Goal: Obtain resource: Obtain resource

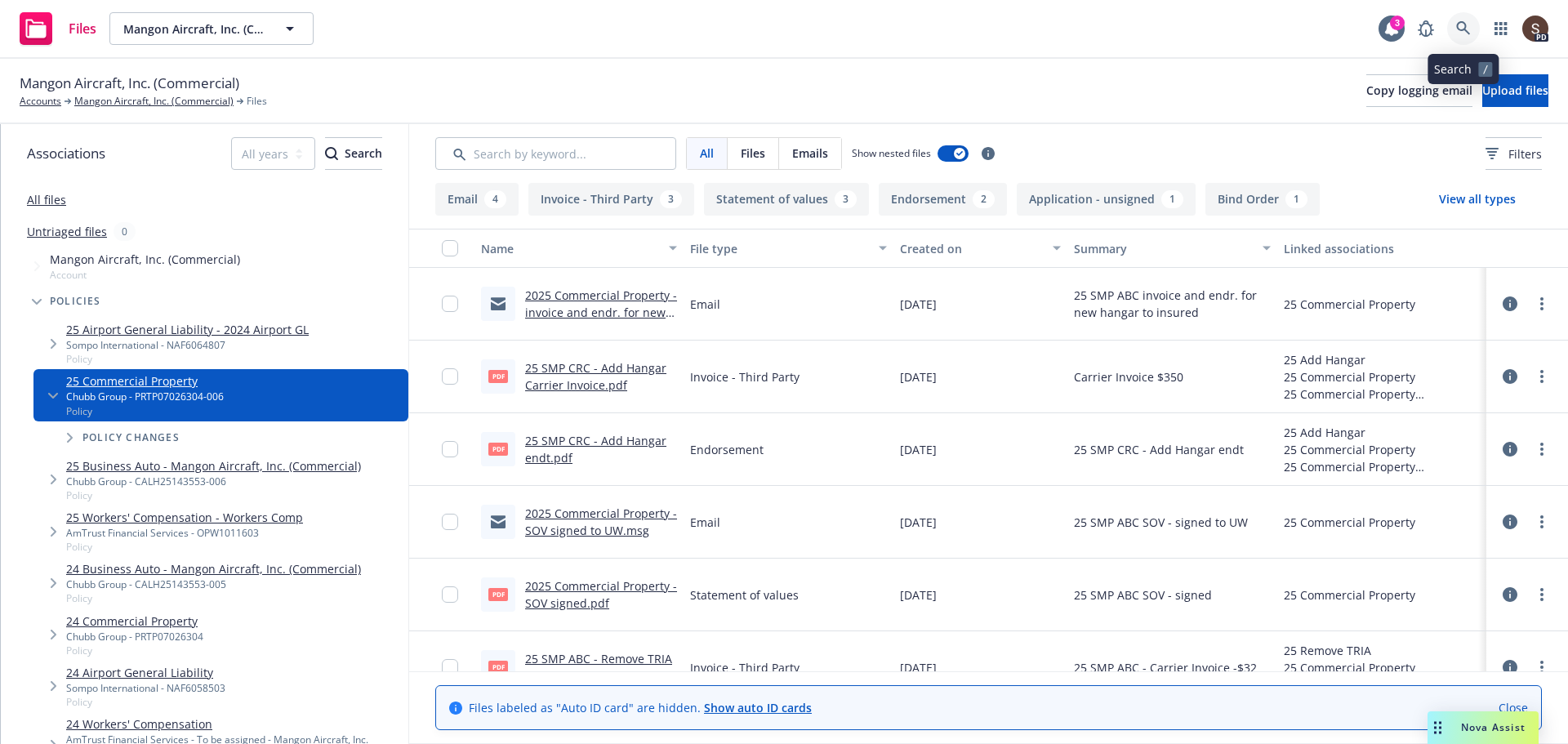
click at [1448, 34] on link at bounding box center [1463, 29] width 33 height 33
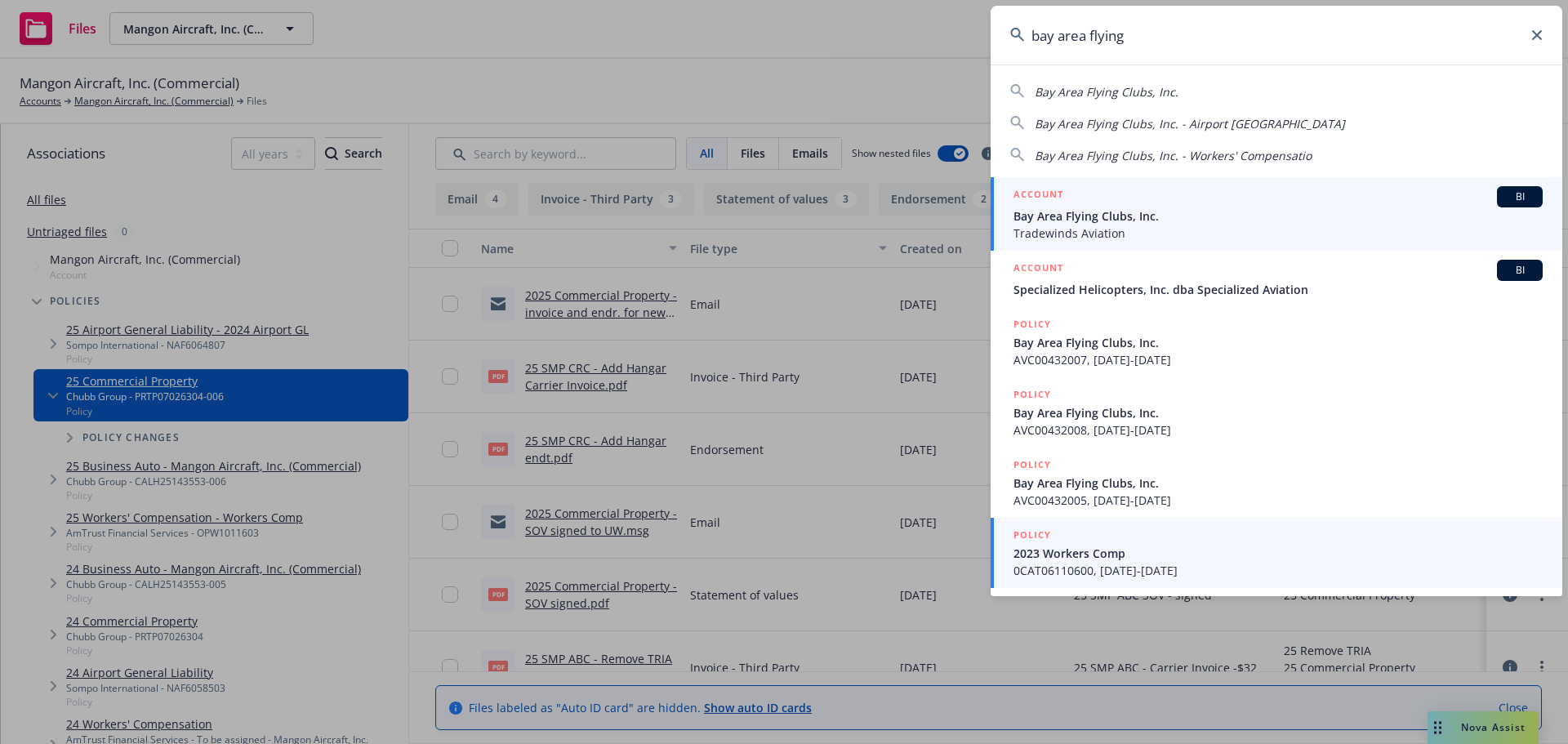
type input "bay area flying"
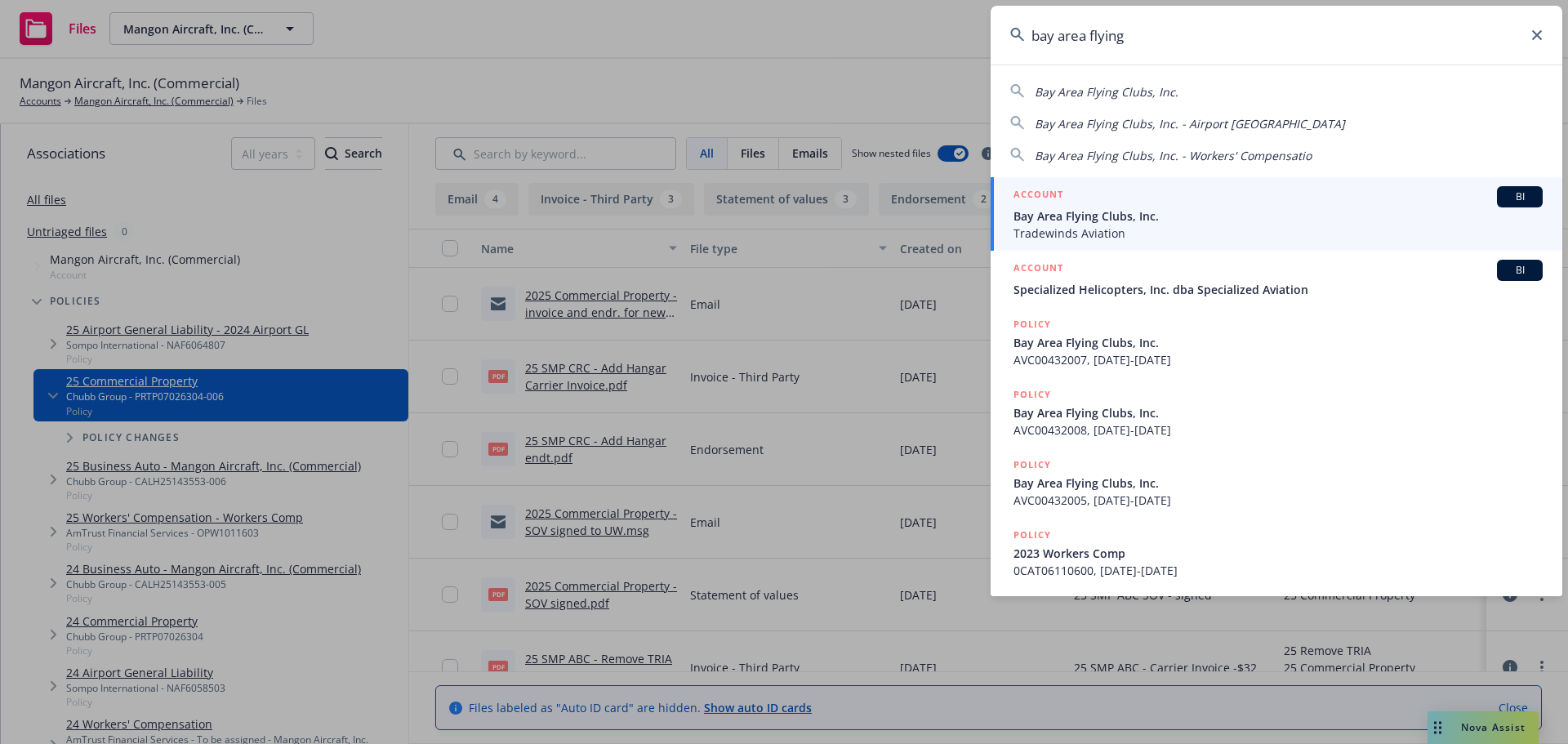
click at [1096, 227] on span "Tradewinds Aviation" at bounding box center [1278, 232] width 529 height 17
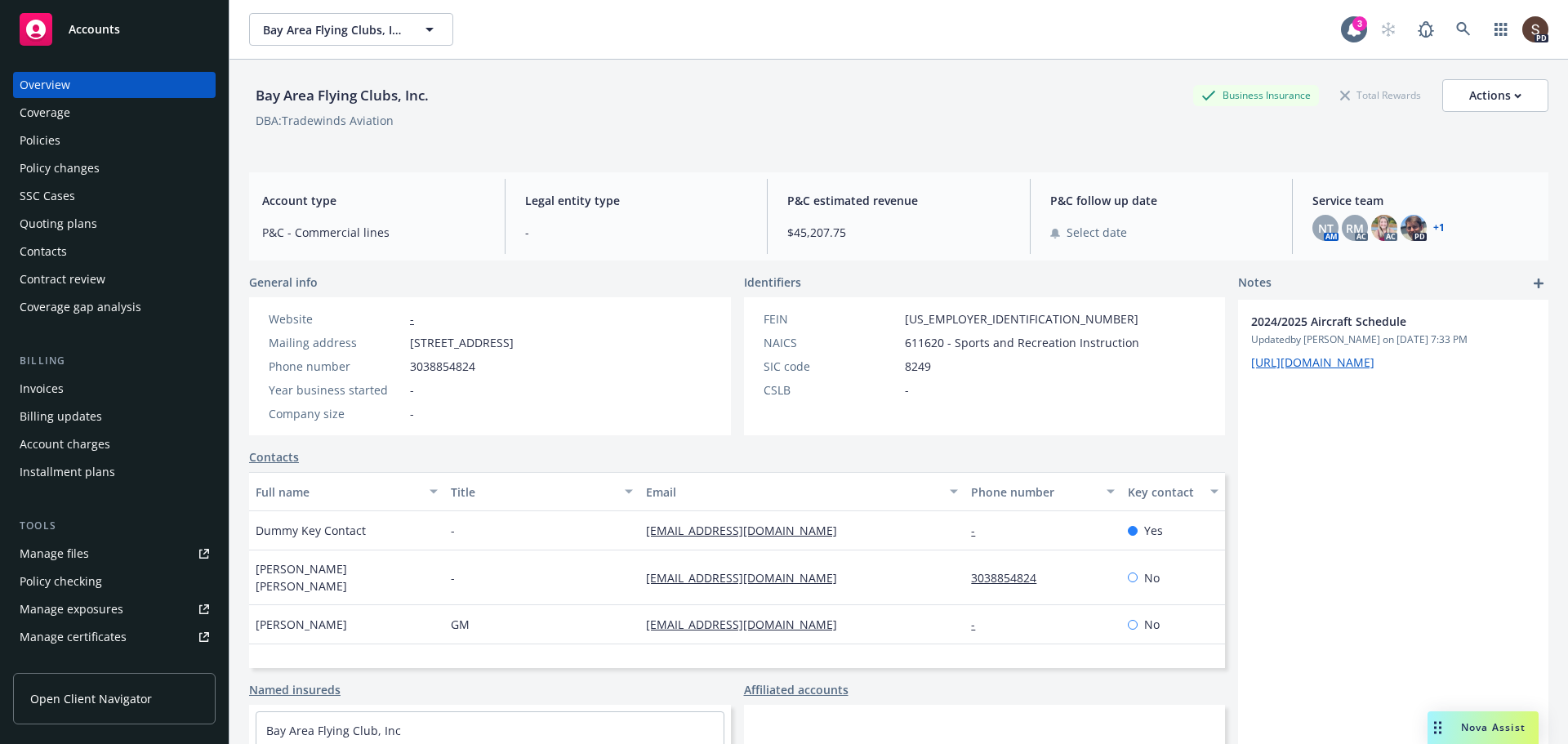
click at [47, 139] on div "Policies" at bounding box center [40, 140] width 41 height 26
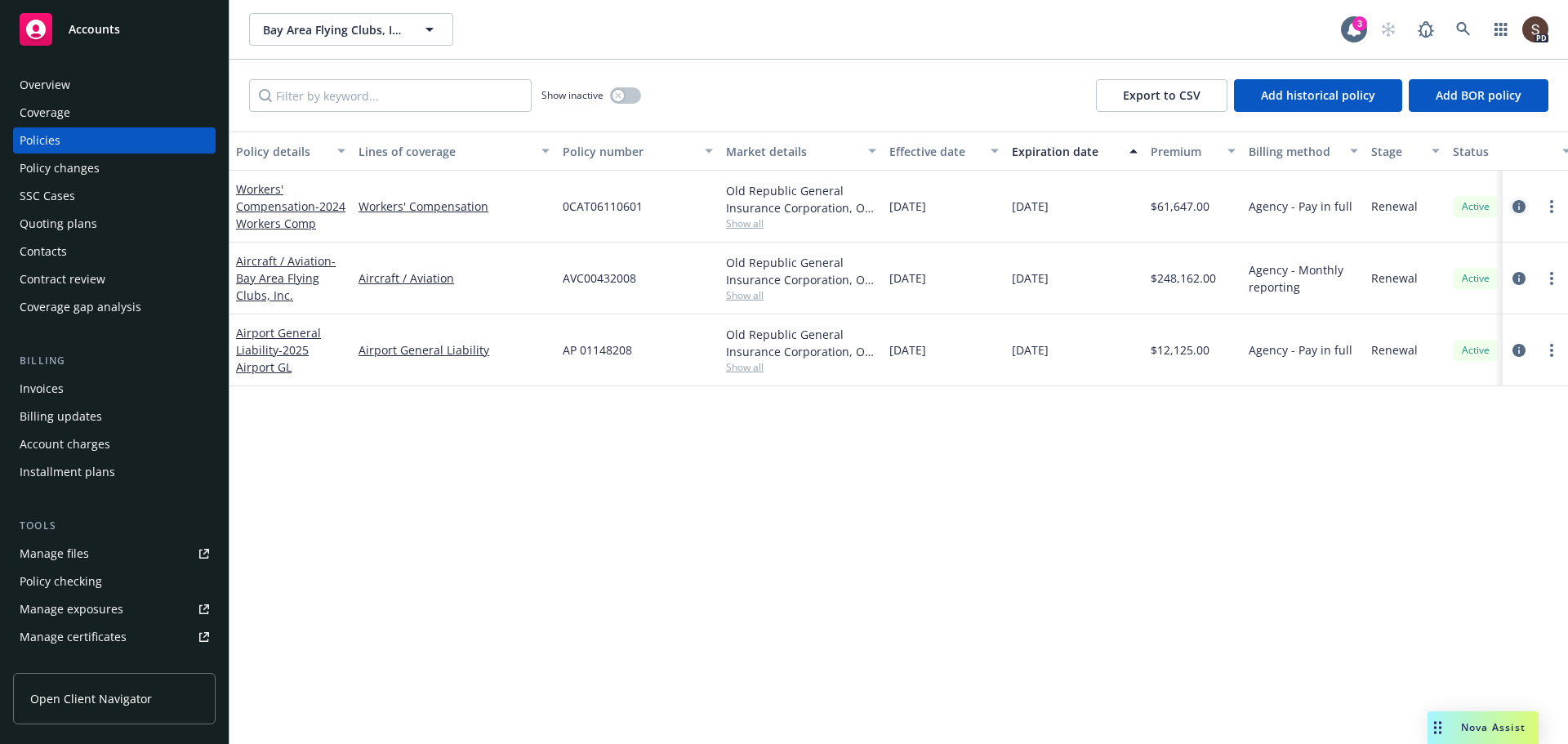
click at [1519, 200] on icon "circleInformation" at bounding box center [1519, 206] width 13 height 13
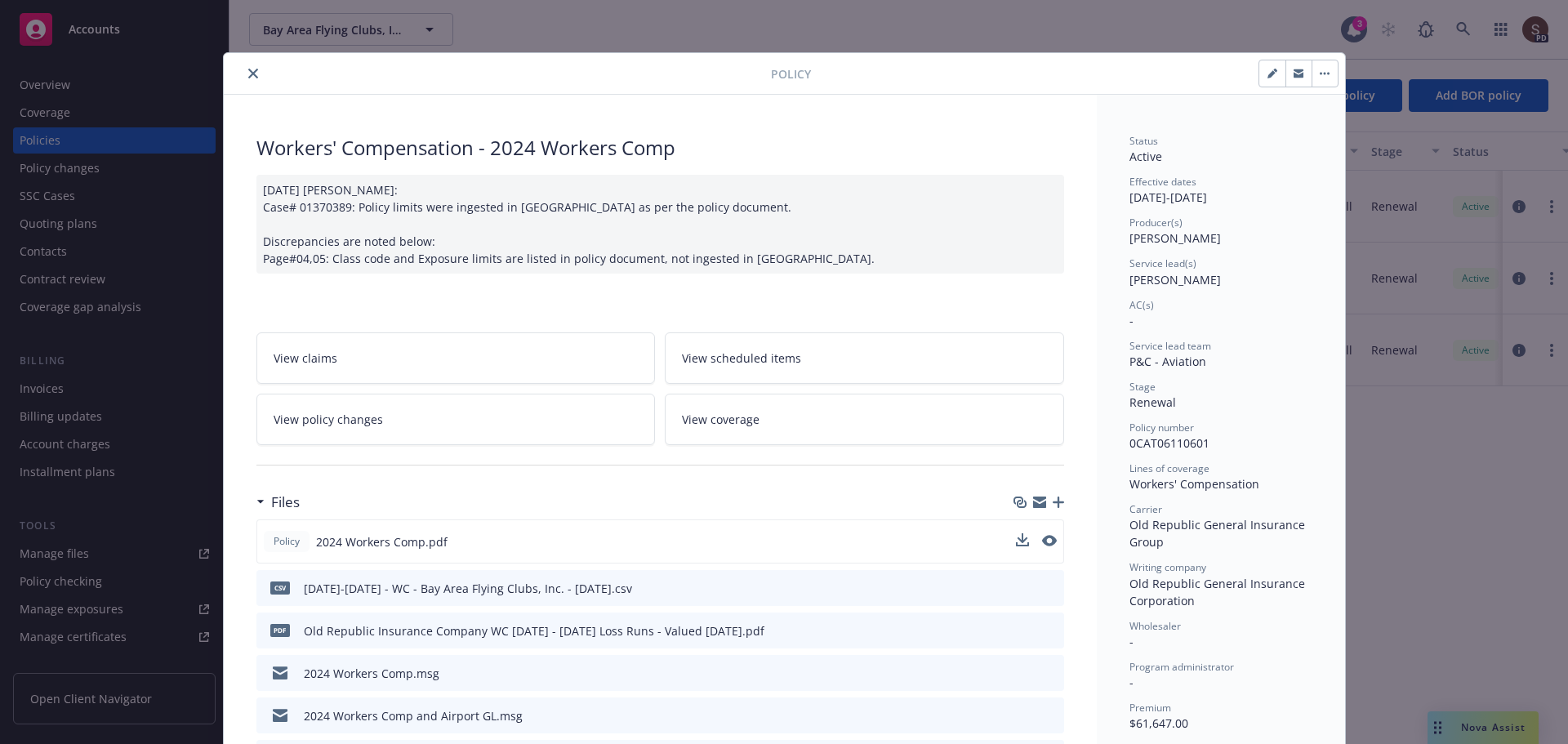
click at [1035, 542] on div at bounding box center [1036, 541] width 41 height 17
click at [1042, 542] on icon "preview file" at bounding box center [1047, 540] width 14 height 12
click at [243, 75] on button "close" at bounding box center [253, 73] width 20 height 20
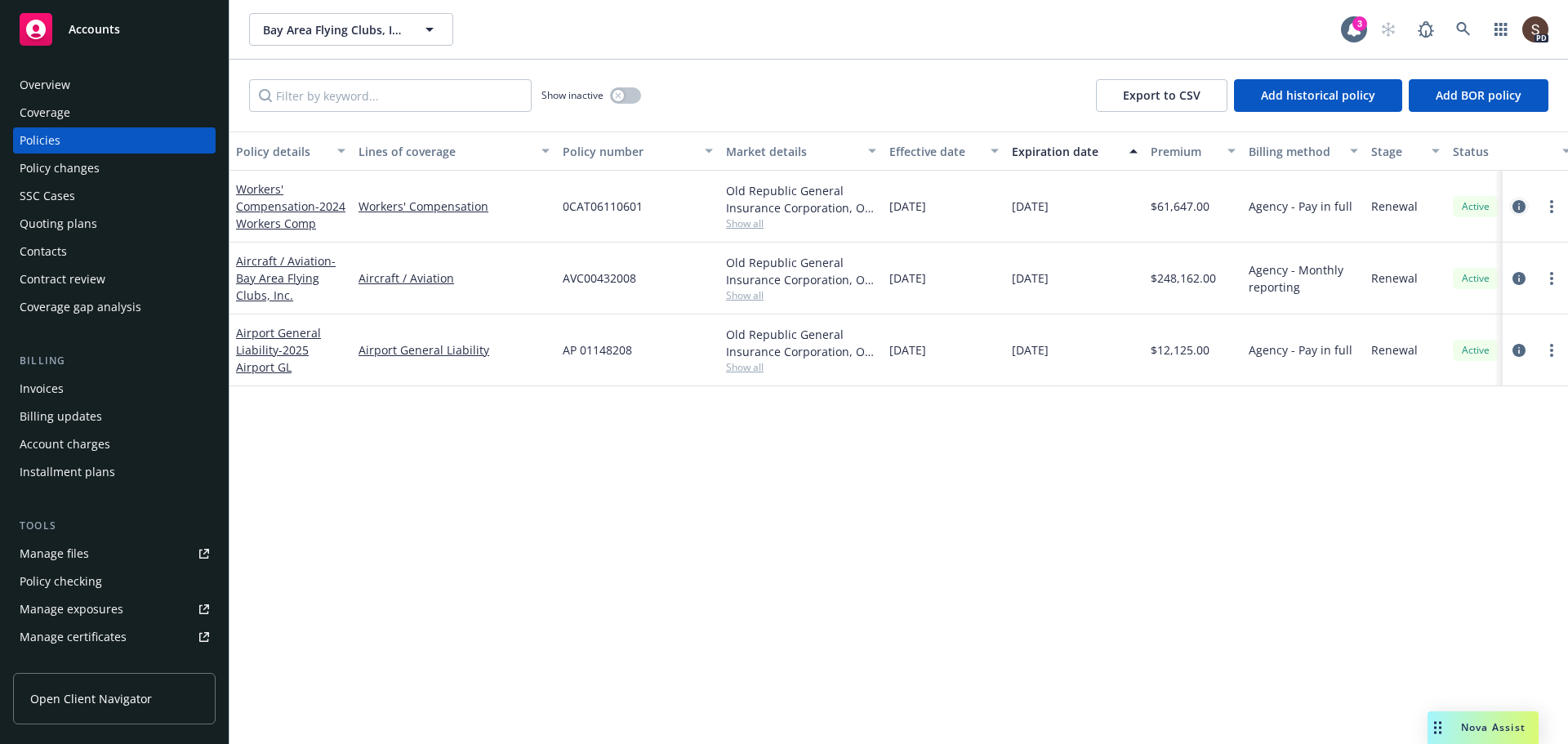
click at [1515, 205] on icon "circleInformation" at bounding box center [1519, 206] width 13 height 13
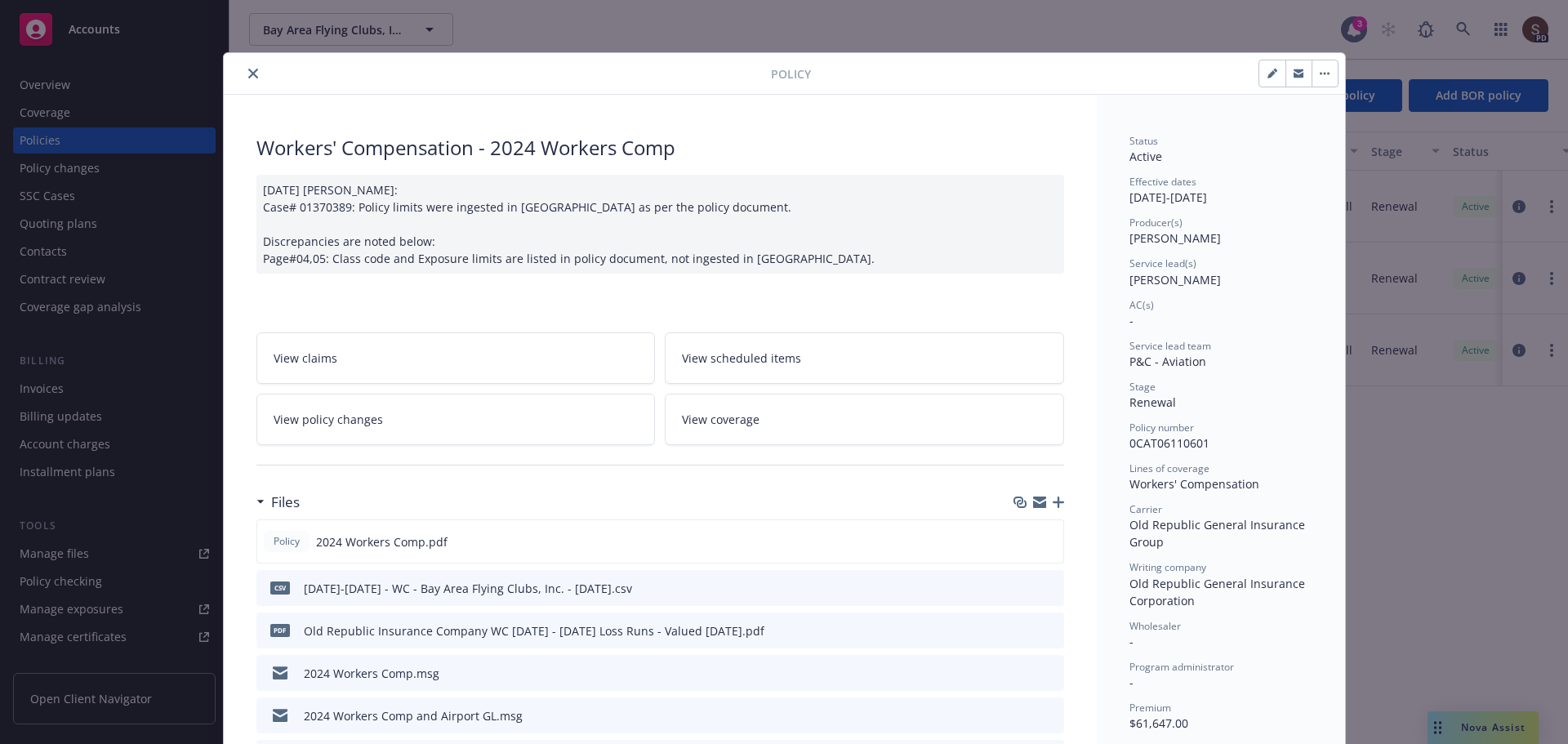
scroll to position [49, 0]
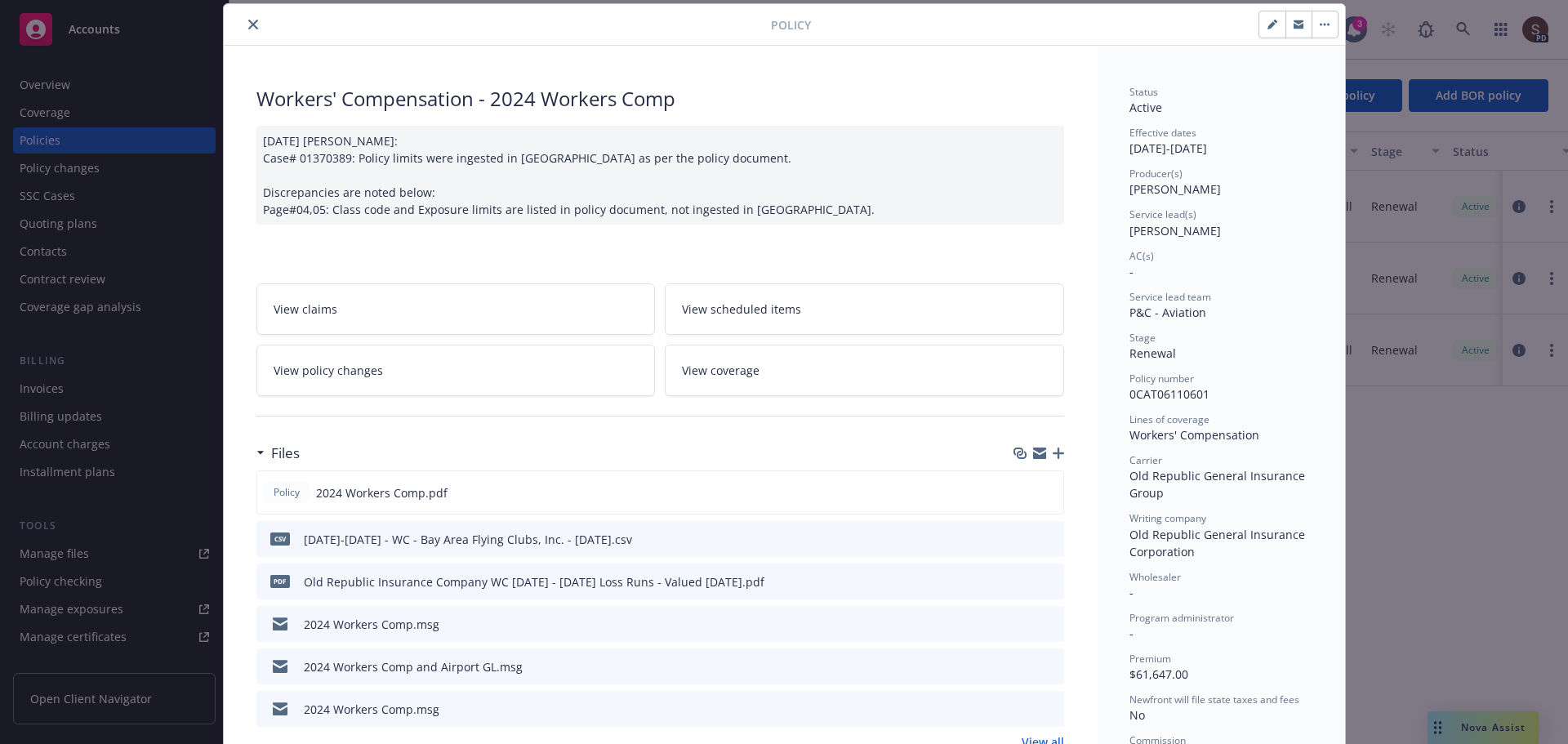
click at [717, 380] on link "View coverage" at bounding box center [864, 371] width 399 height 52
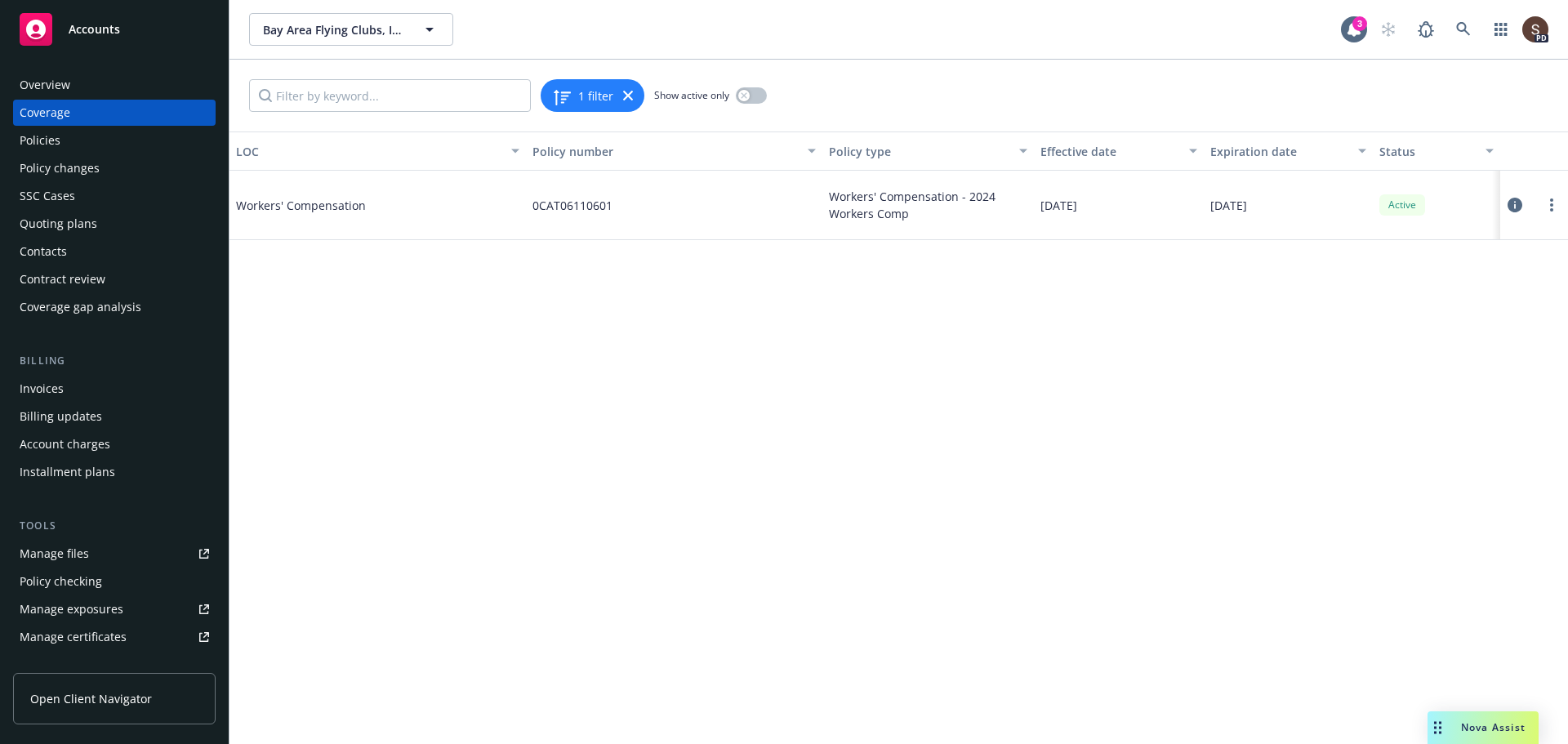
click at [1514, 204] on icon at bounding box center [1514, 205] width 14 height 14
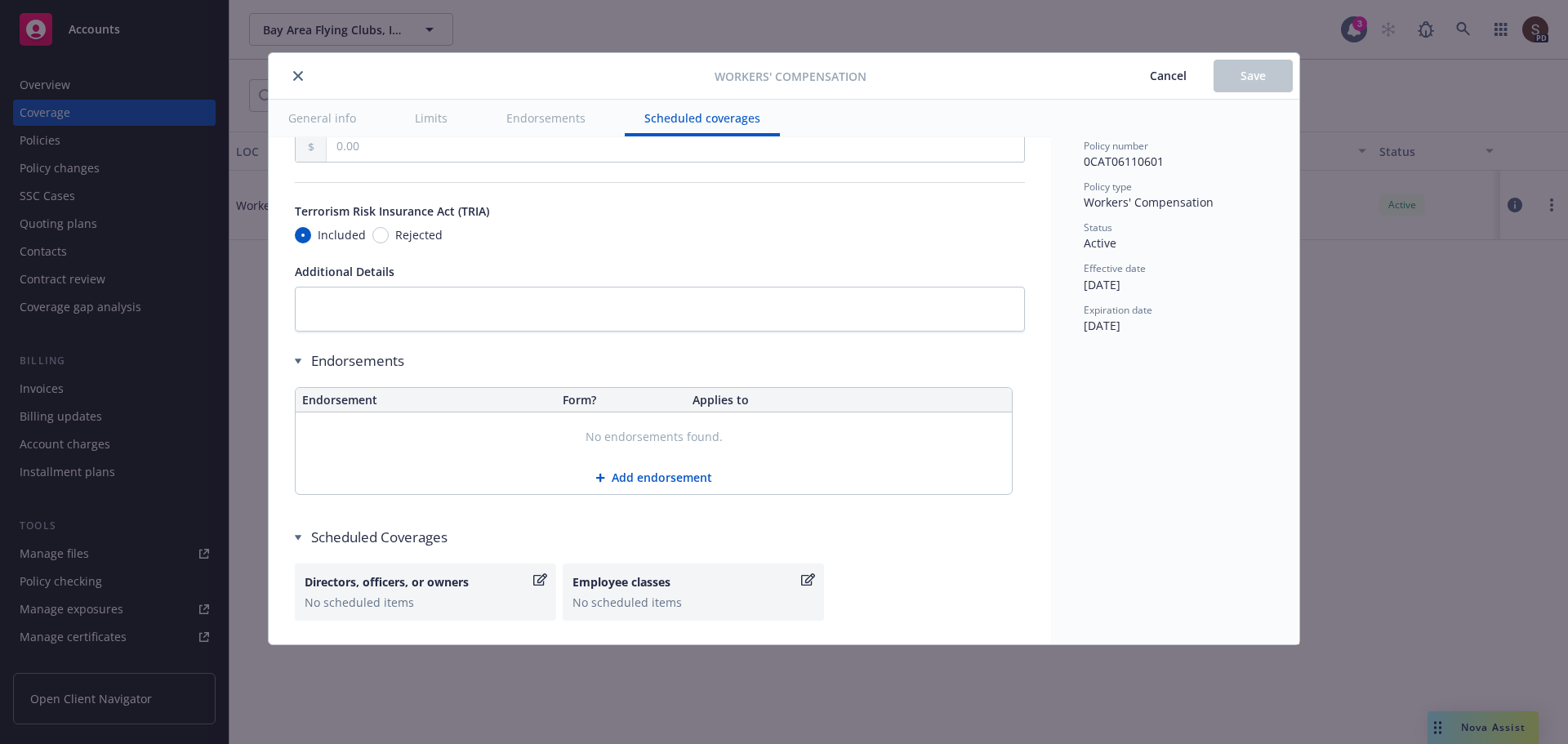
scroll to position [1485, 0]
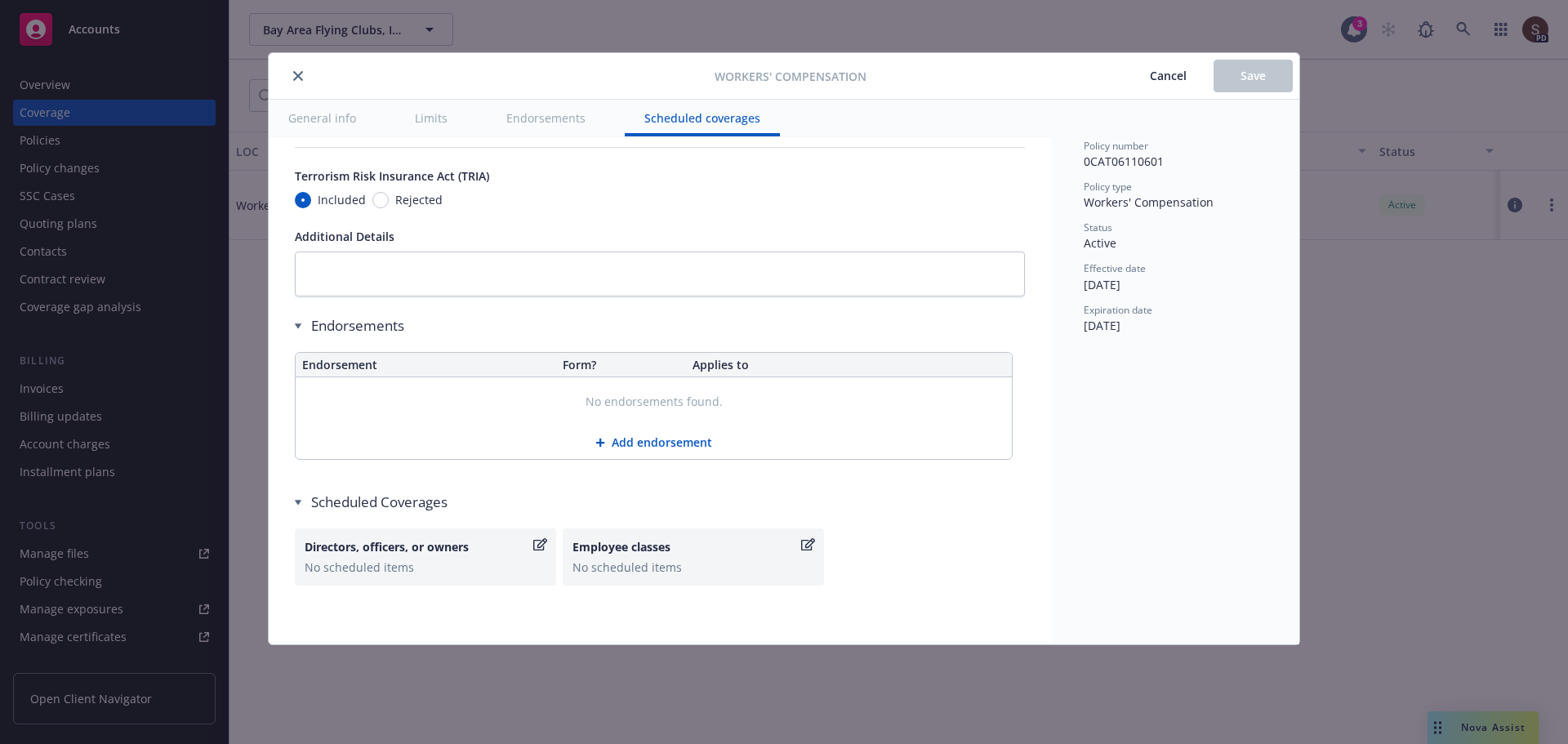
click at [299, 73] on icon "close" at bounding box center [298, 76] width 10 height 10
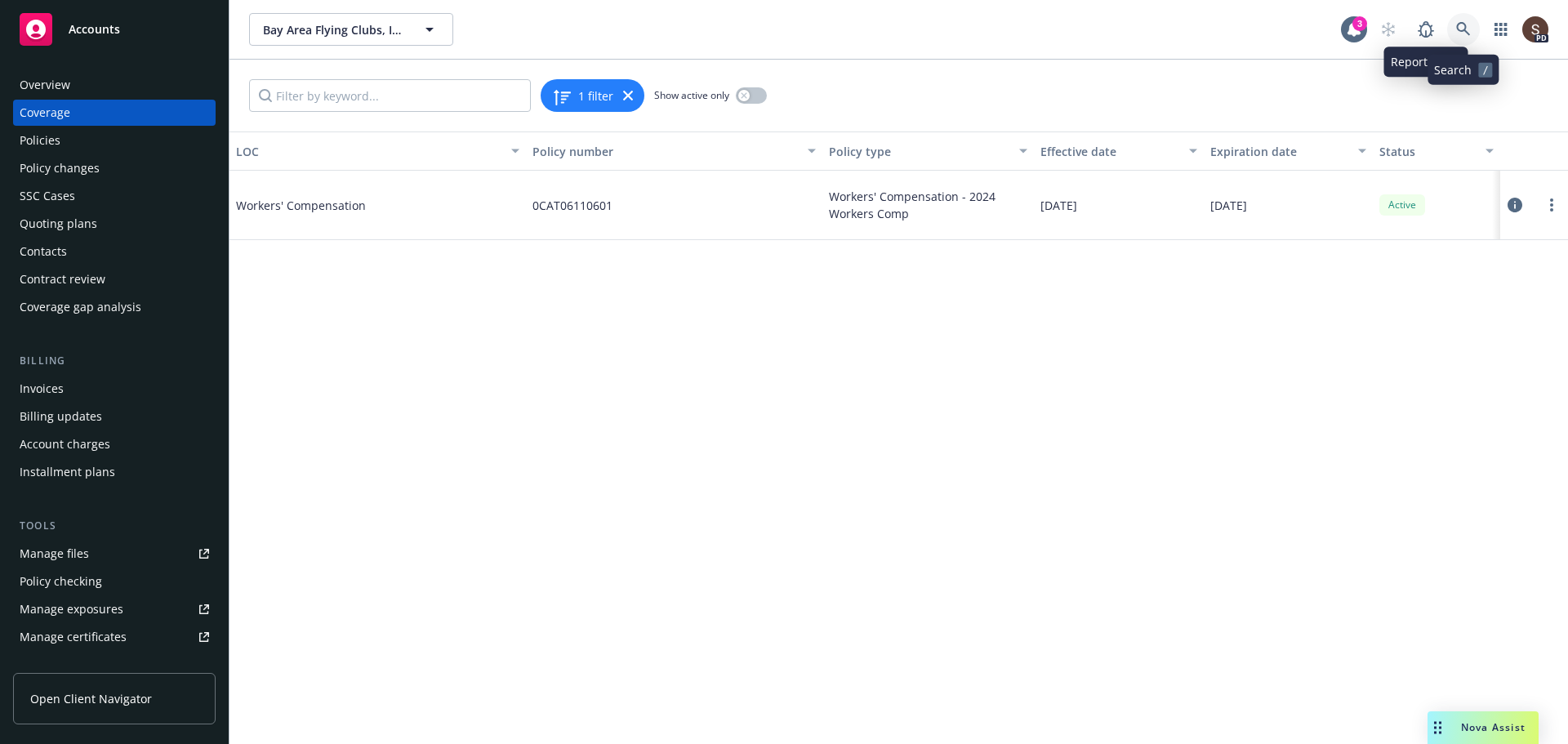
click at [1453, 31] on link at bounding box center [1463, 29] width 33 height 33
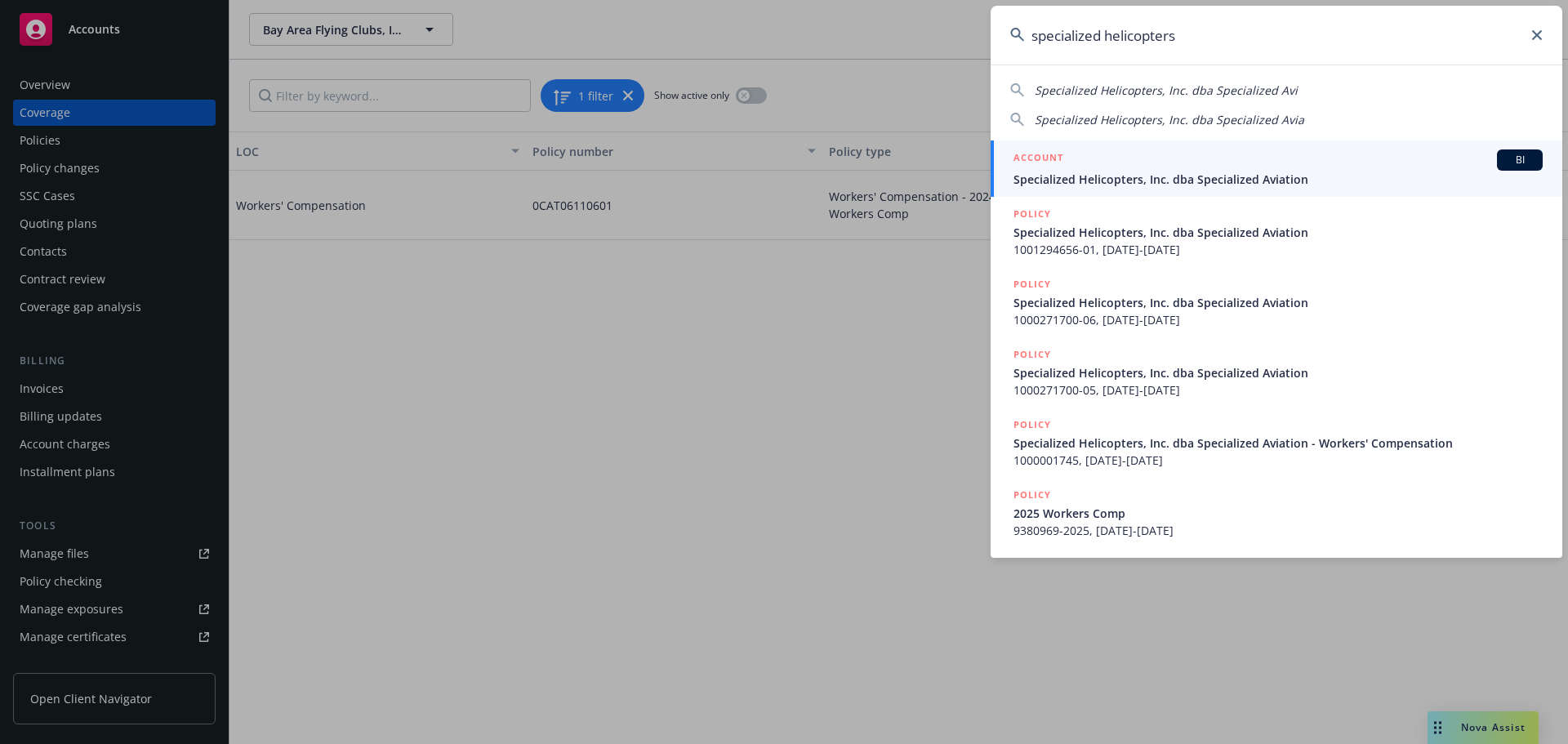
type input "specialized helicopters"
click at [1186, 183] on span "Specialized Helicopters, Inc. dba Specialized Aviation" at bounding box center [1278, 179] width 529 height 17
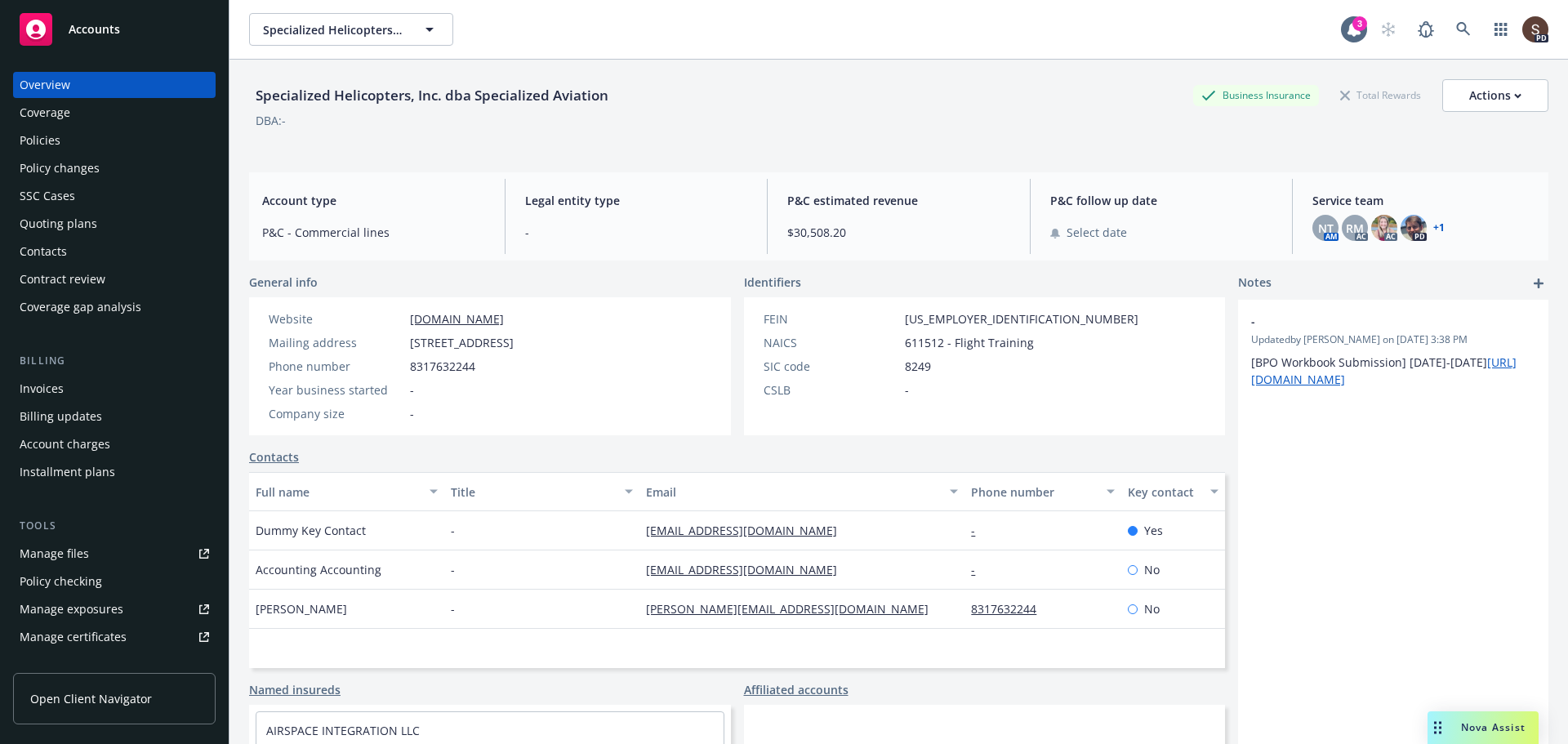
click at [54, 136] on div "Policies" at bounding box center [40, 140] width 41 height 26
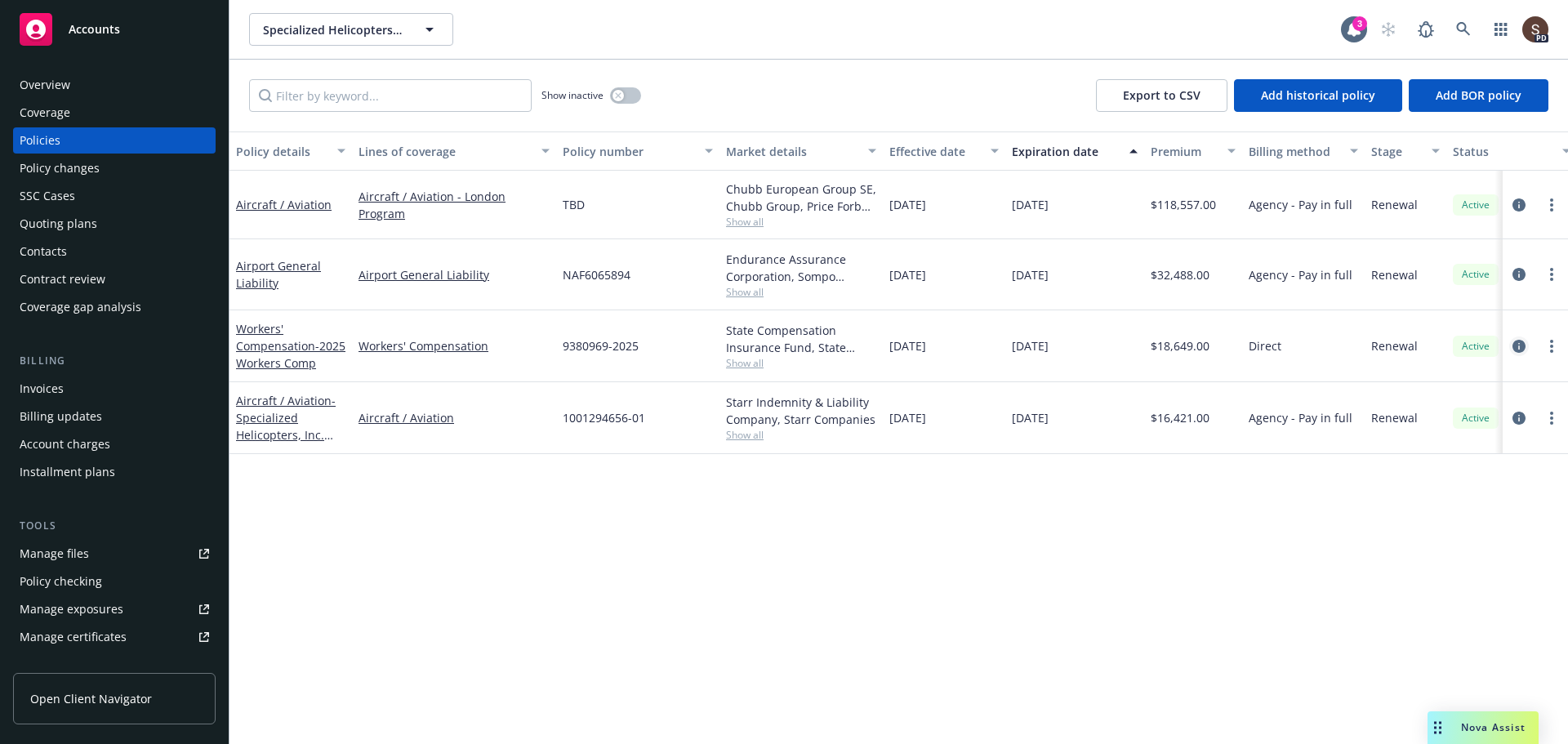
click at [1519, 342] on icon "circleInformation" at bounding box center [1519, 346] width 13 height 13
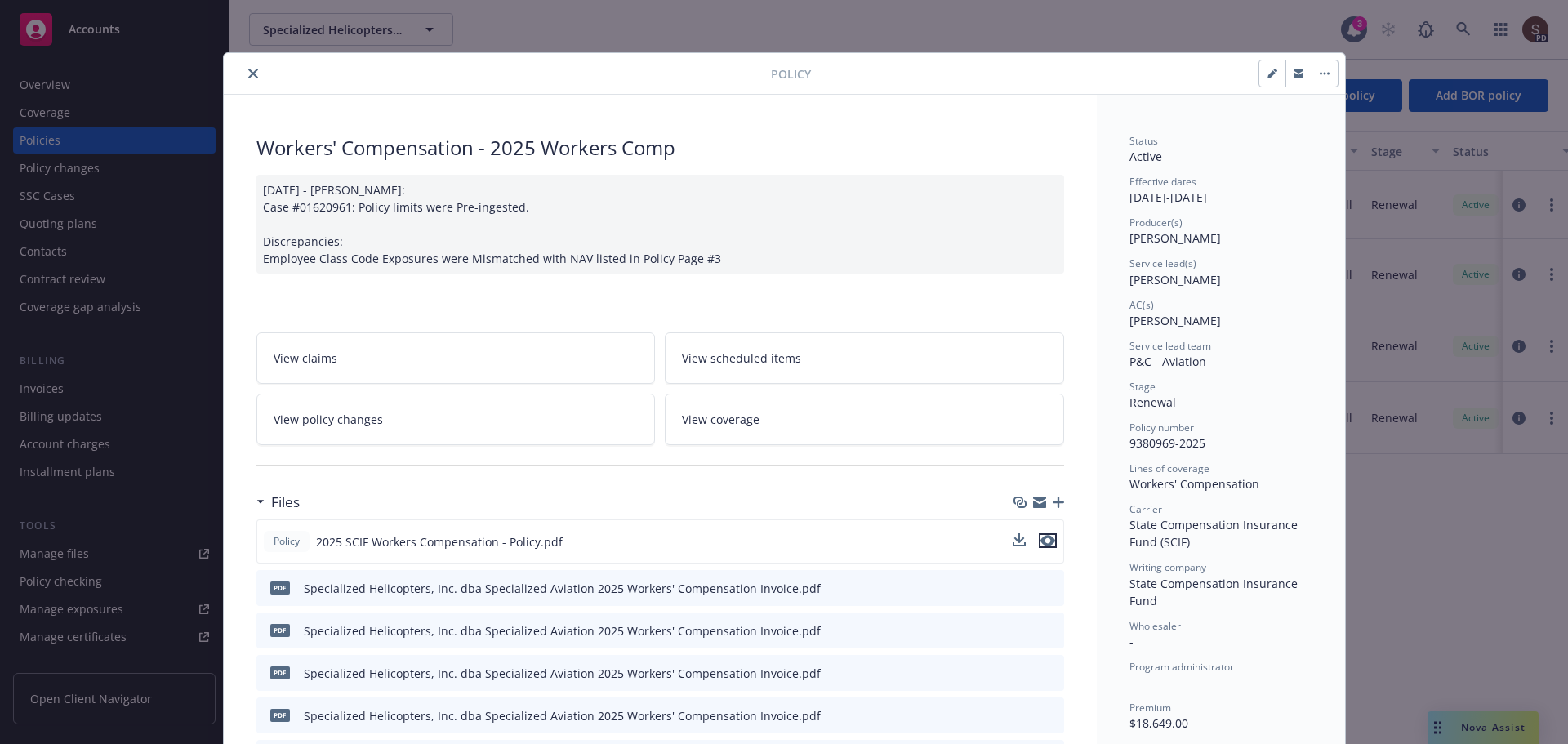
click at [1040, 537] on icon "preview file" at bounding box center [1047, 540] width 14 height 12
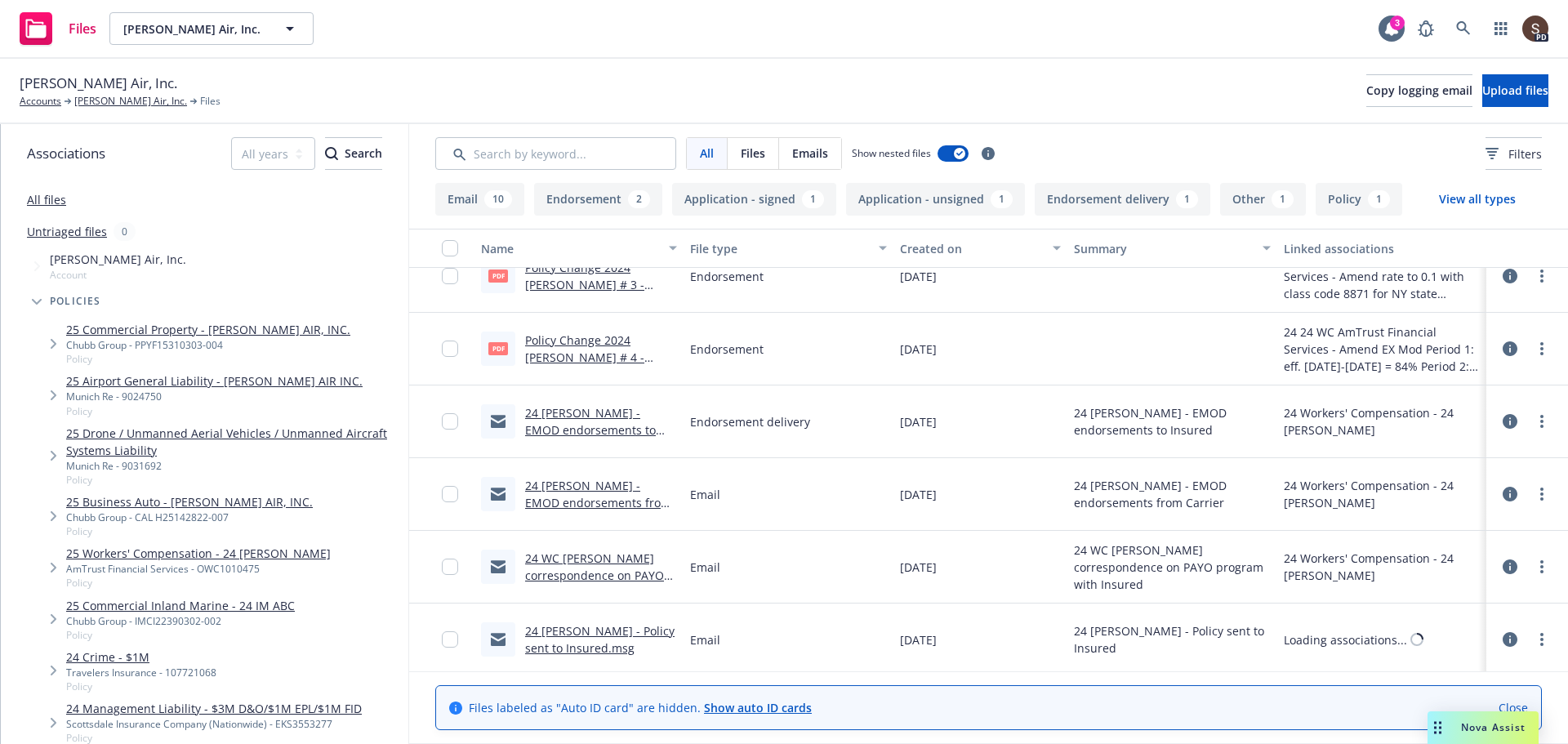
scroll to position [245, 0]
click at [493, 151] on input "Search by keyword..." at bounding box center [556, 154] width 241 height 33
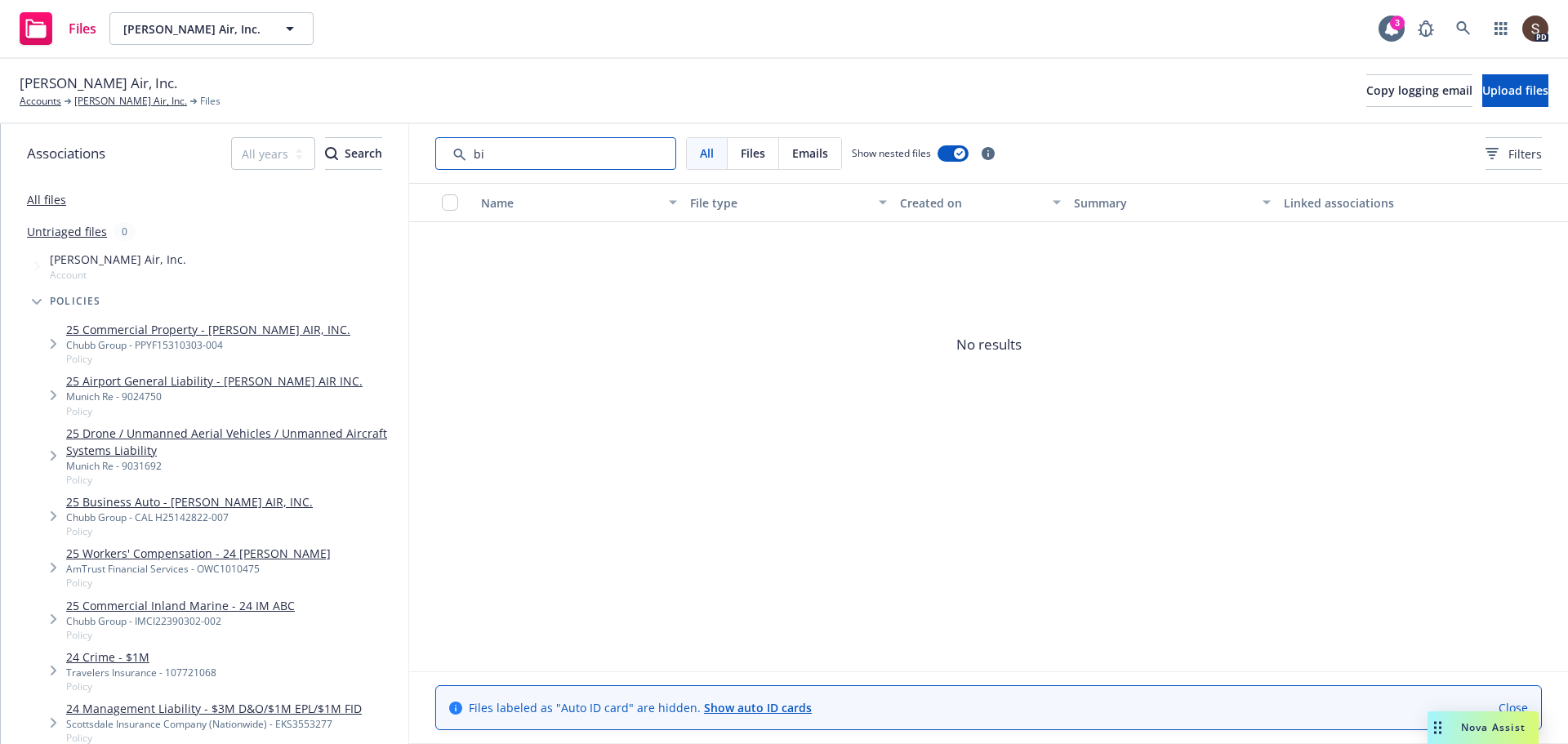
type input "b"
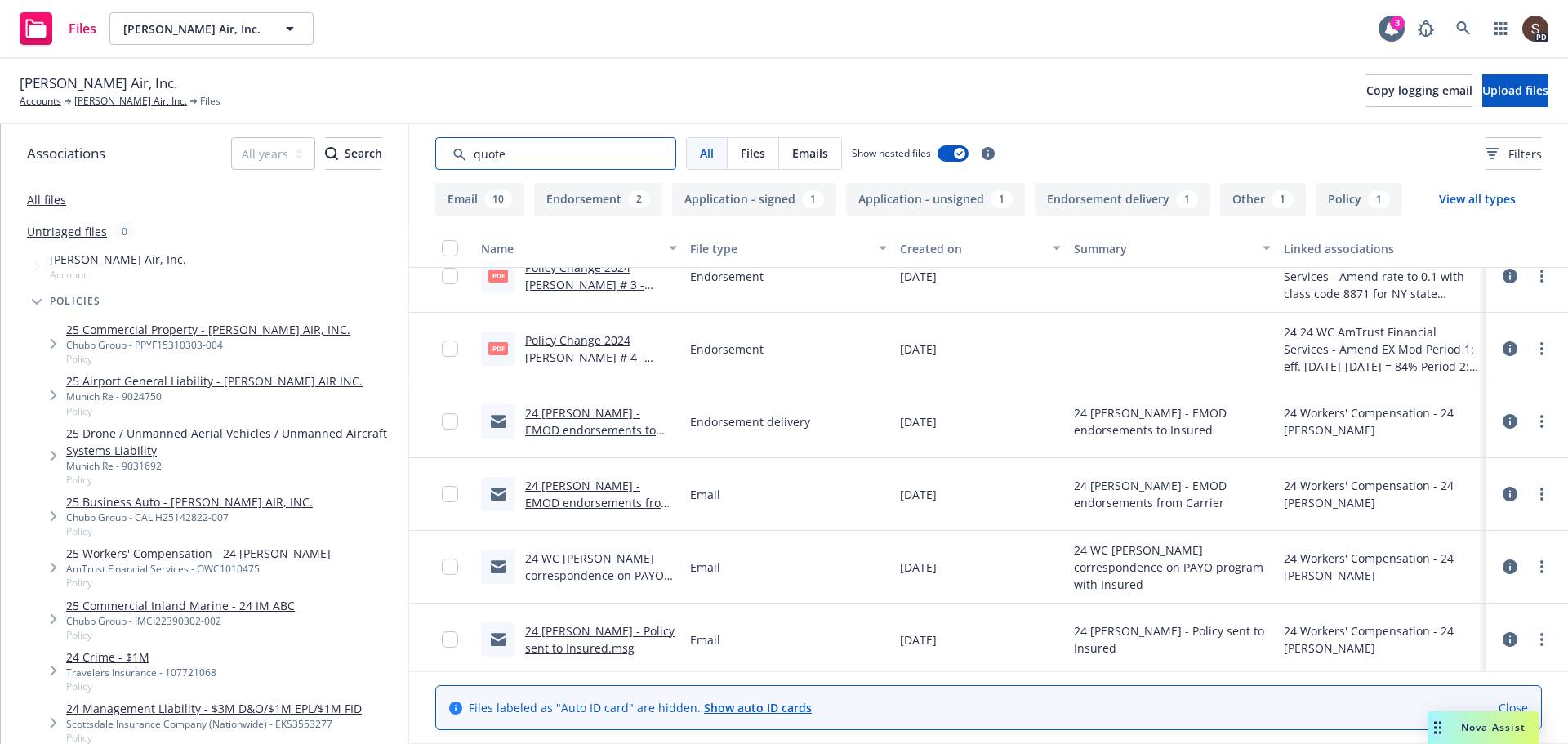
scroll to position [0, 0]
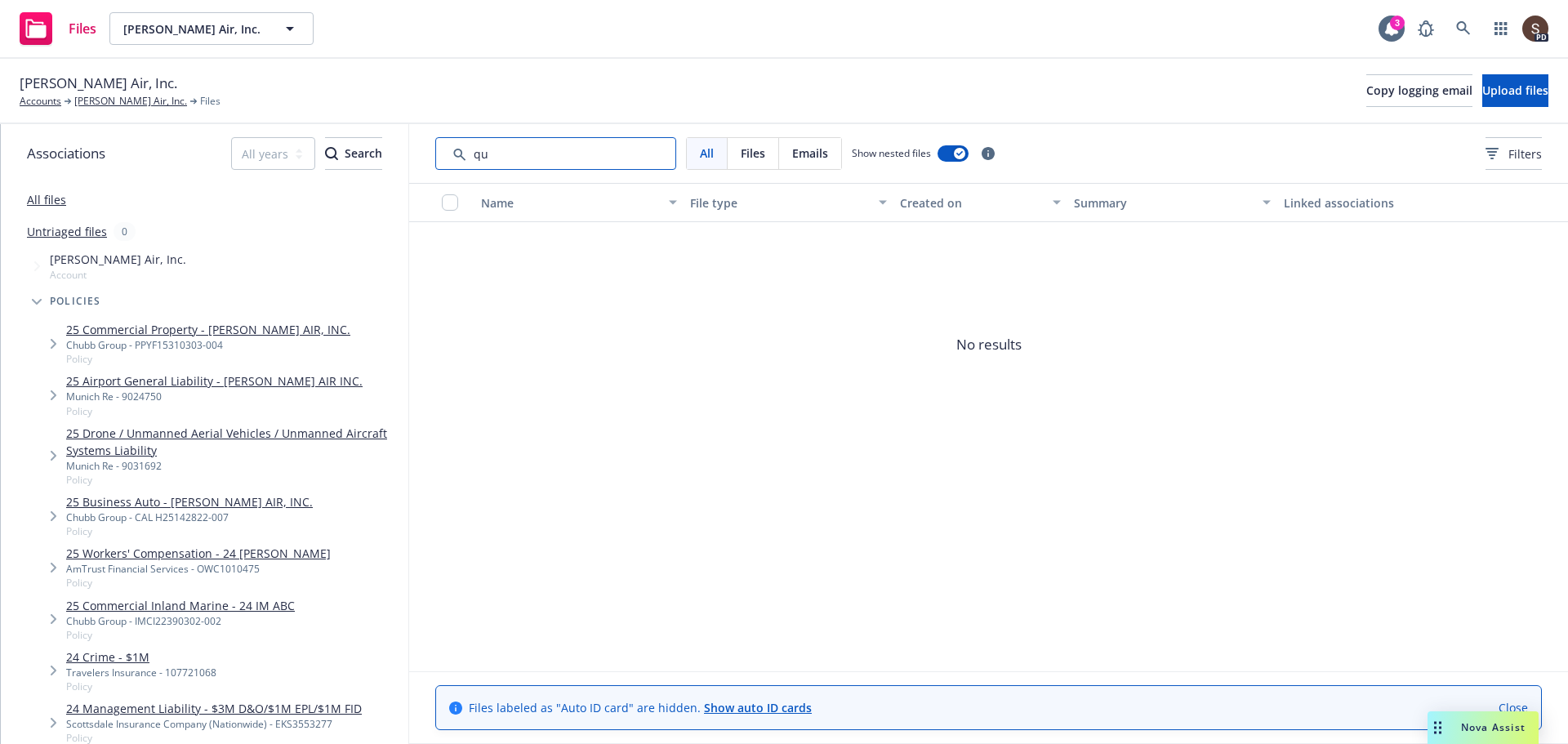
type input "q"
click at [513, 155] on input "Search by keyword..." at bounding box center [556, 154] width 241 height 33
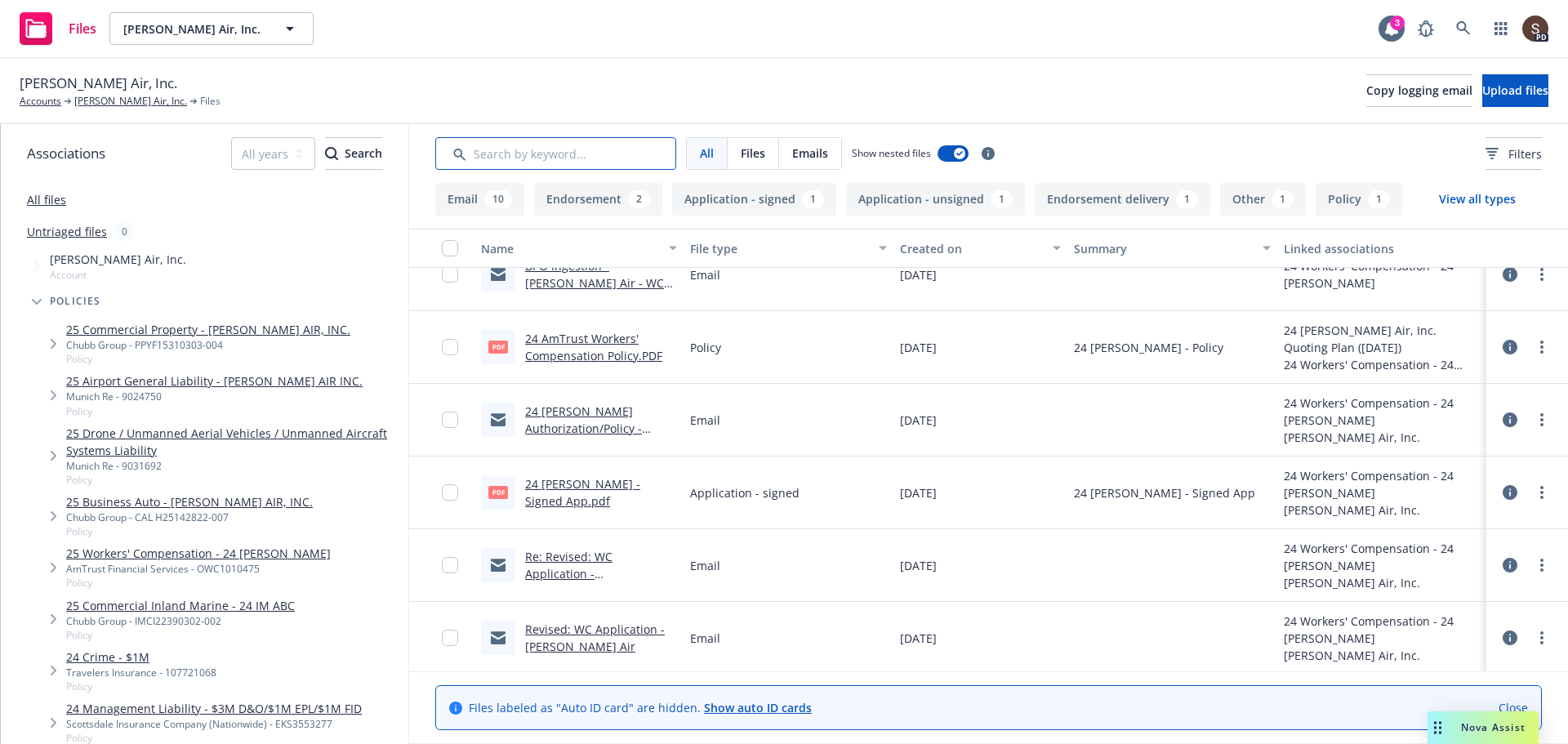
scroll to position [660, 0]
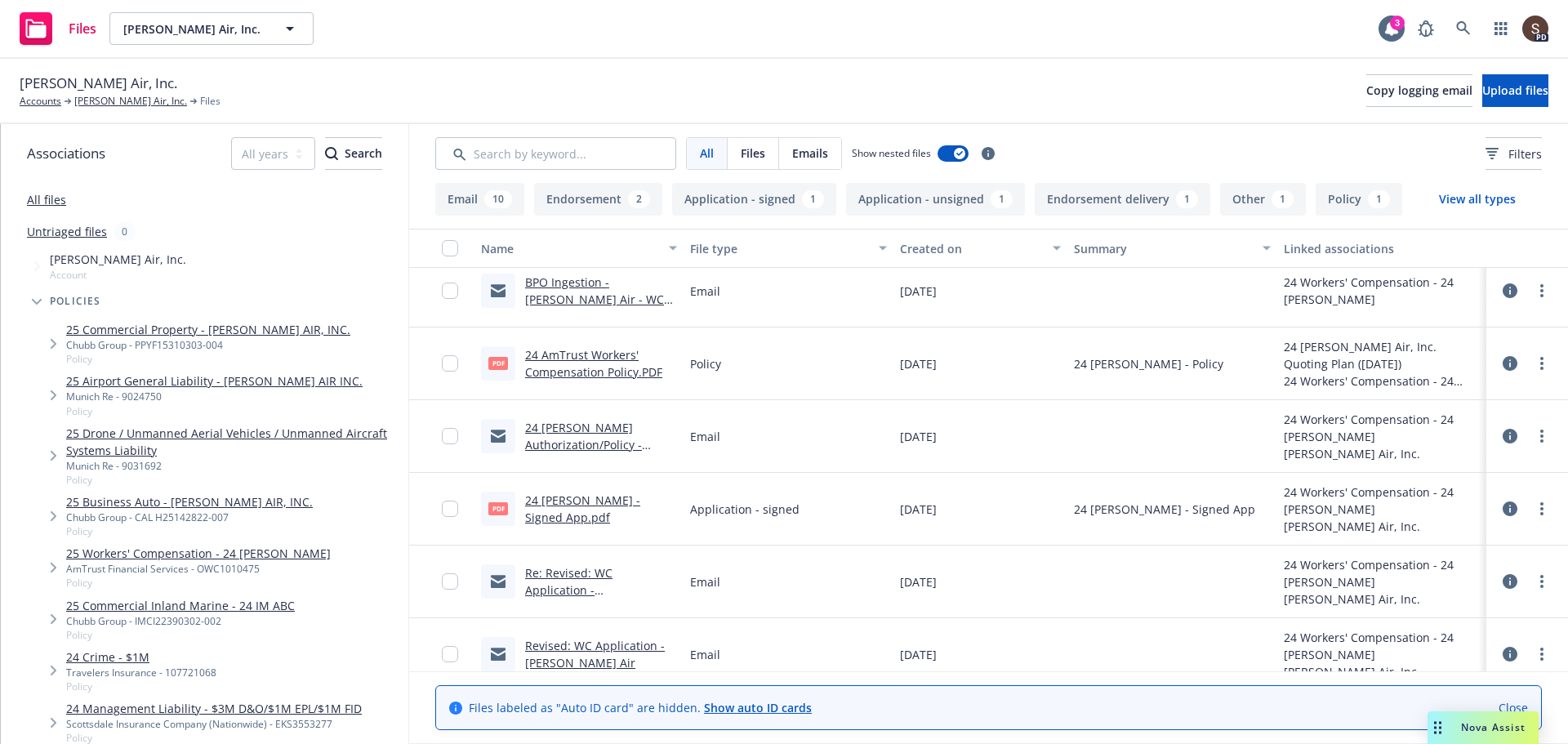
click at [596, 367] on link "24 AmTrust Workers' Compensation Policy.PDF" at bounding box center [594, 363] width 138 height 33
click at [1465, 24] on icon at bounding box center [1463, 29] width 14 height 14
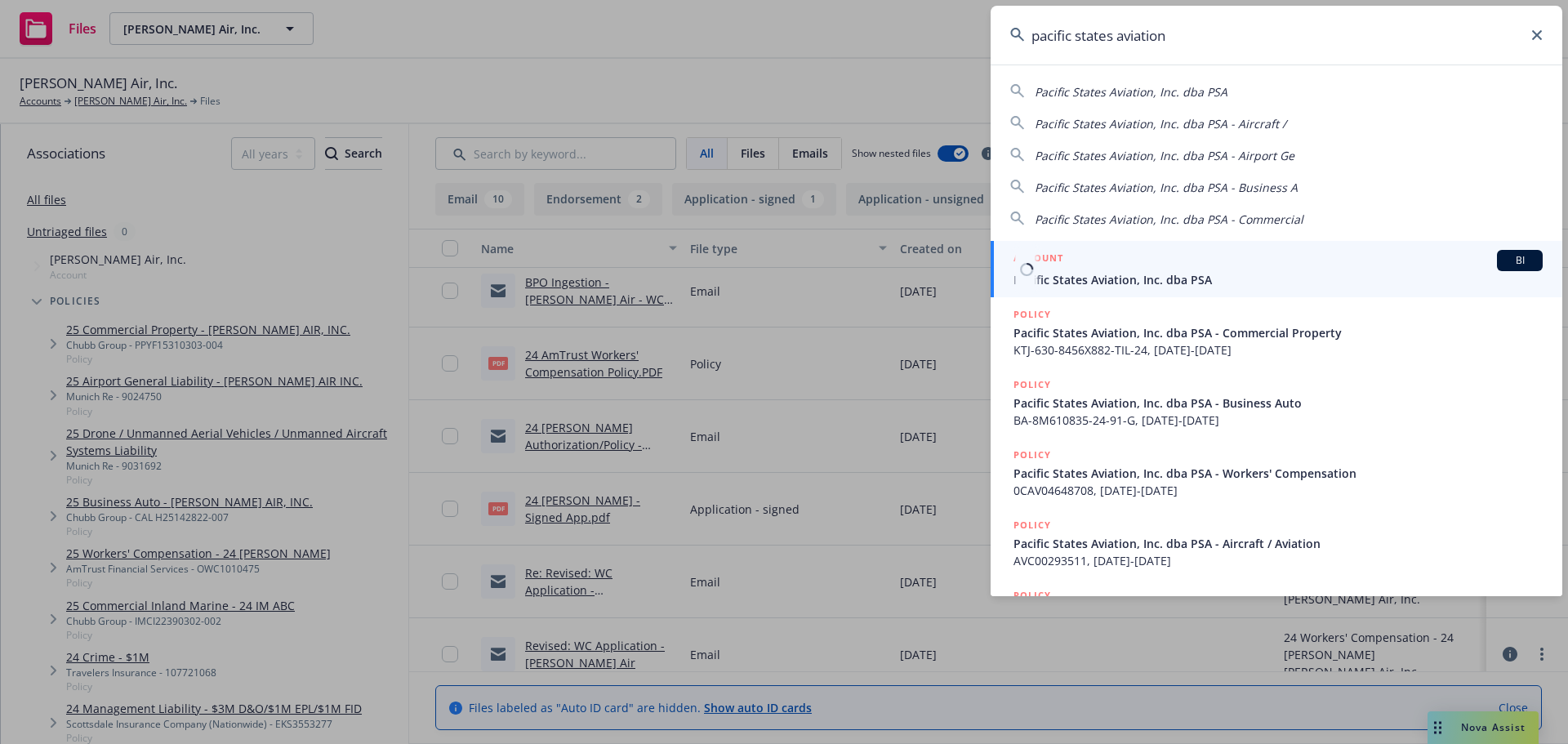
type input "pacific states aviation"
drag, startPoint x: 1182, startPoint y: 278, endPoint x: 1165, endPoint y: 280, distance: 17.1
click at [1182, 278] on span "Pacific States Aviation, Inc. dba PSA" at bounding box center [1278, 279] width 529 height 17
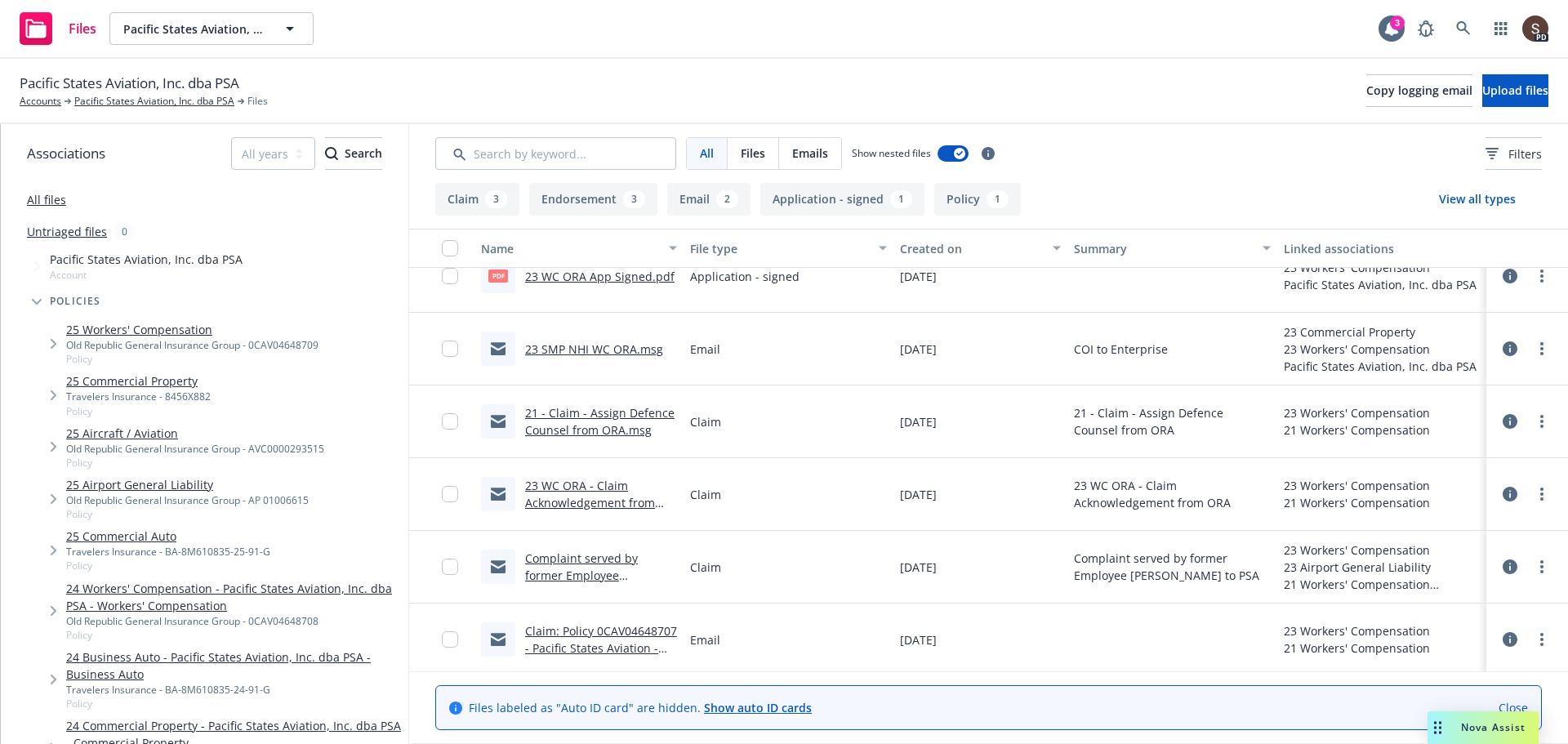
scroll to position [321, 0]
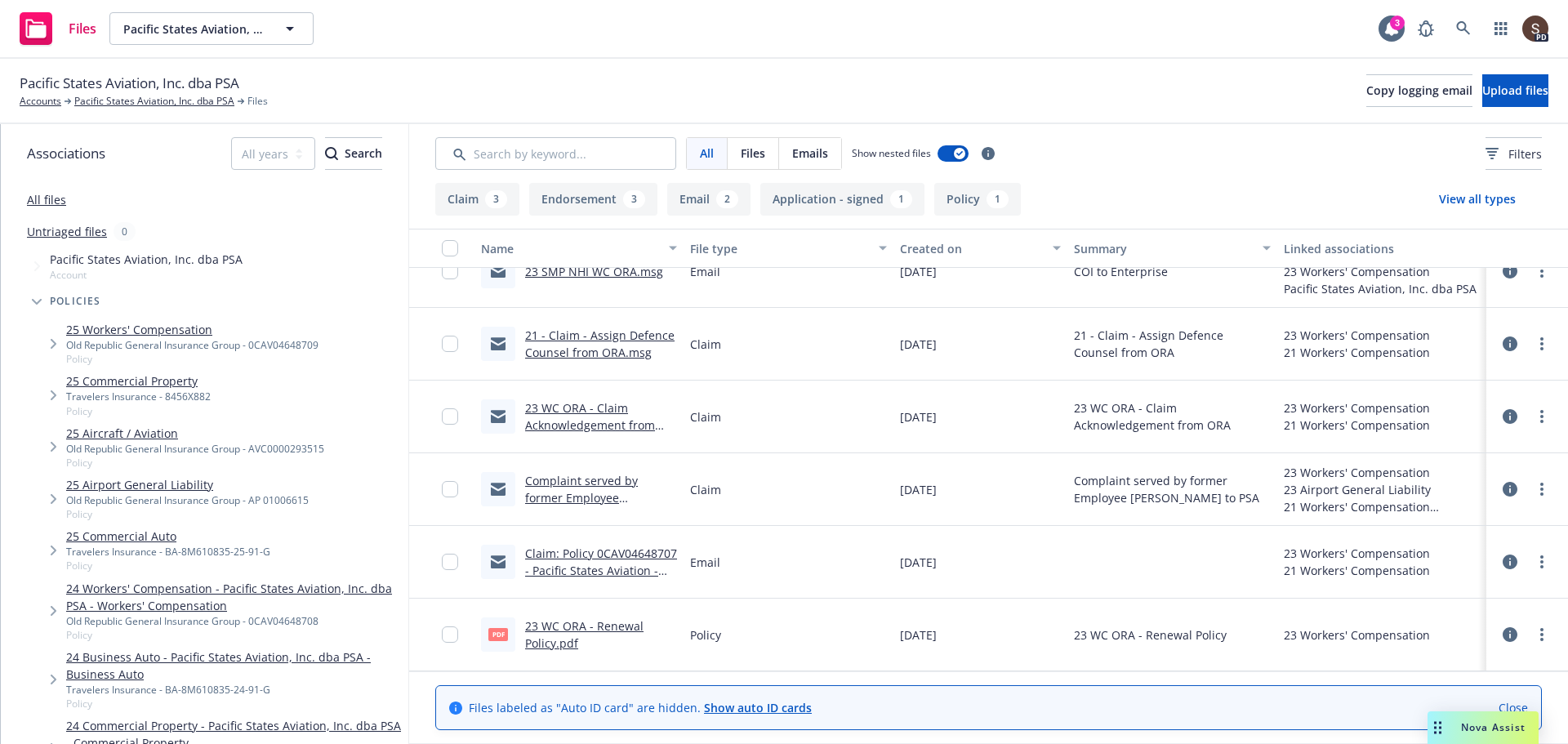
click at [583, 625] on link "23 WC ORA - Renewal Policy.pdf" at bounding box center [584, 634] width 119 height 33
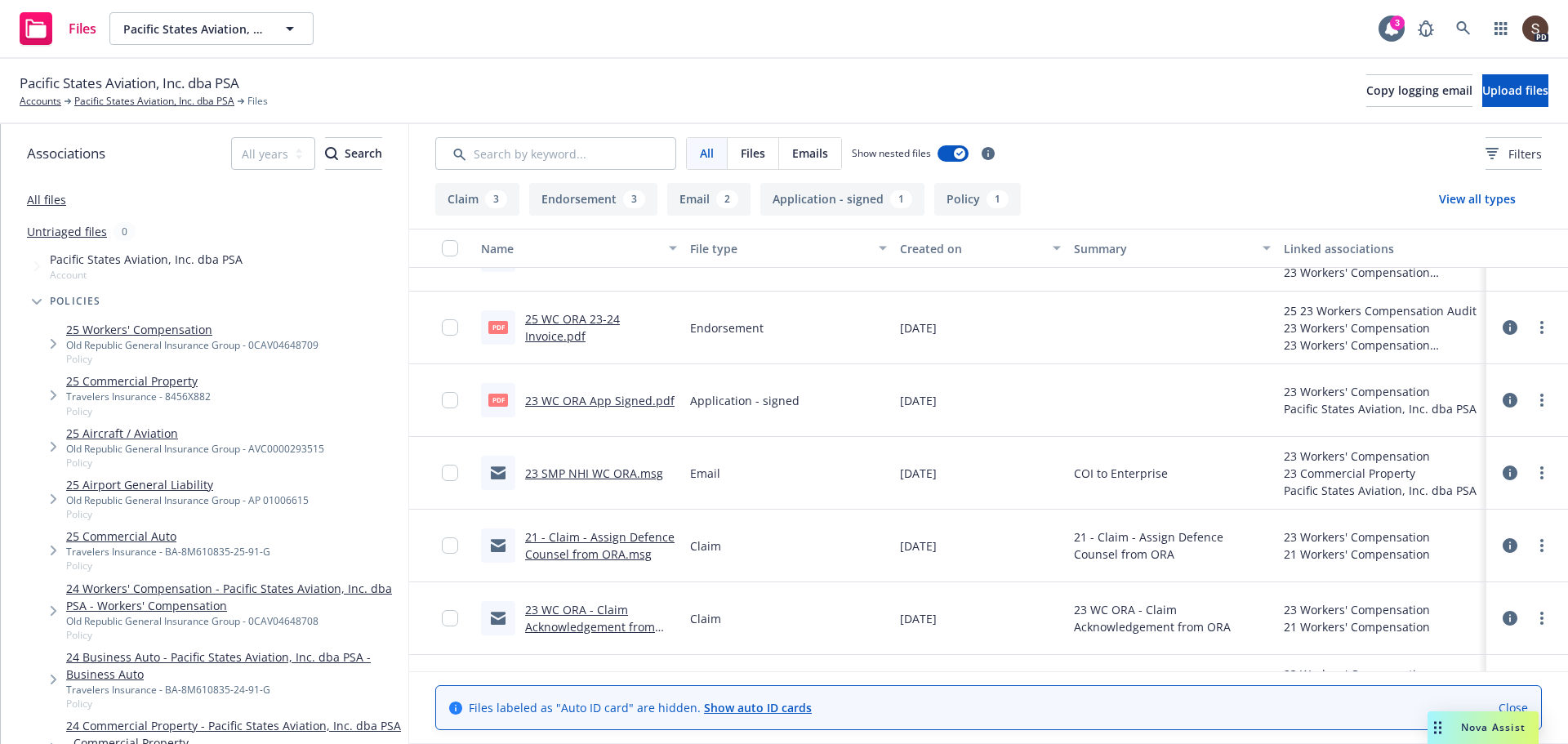
scroll to position [245, 0]
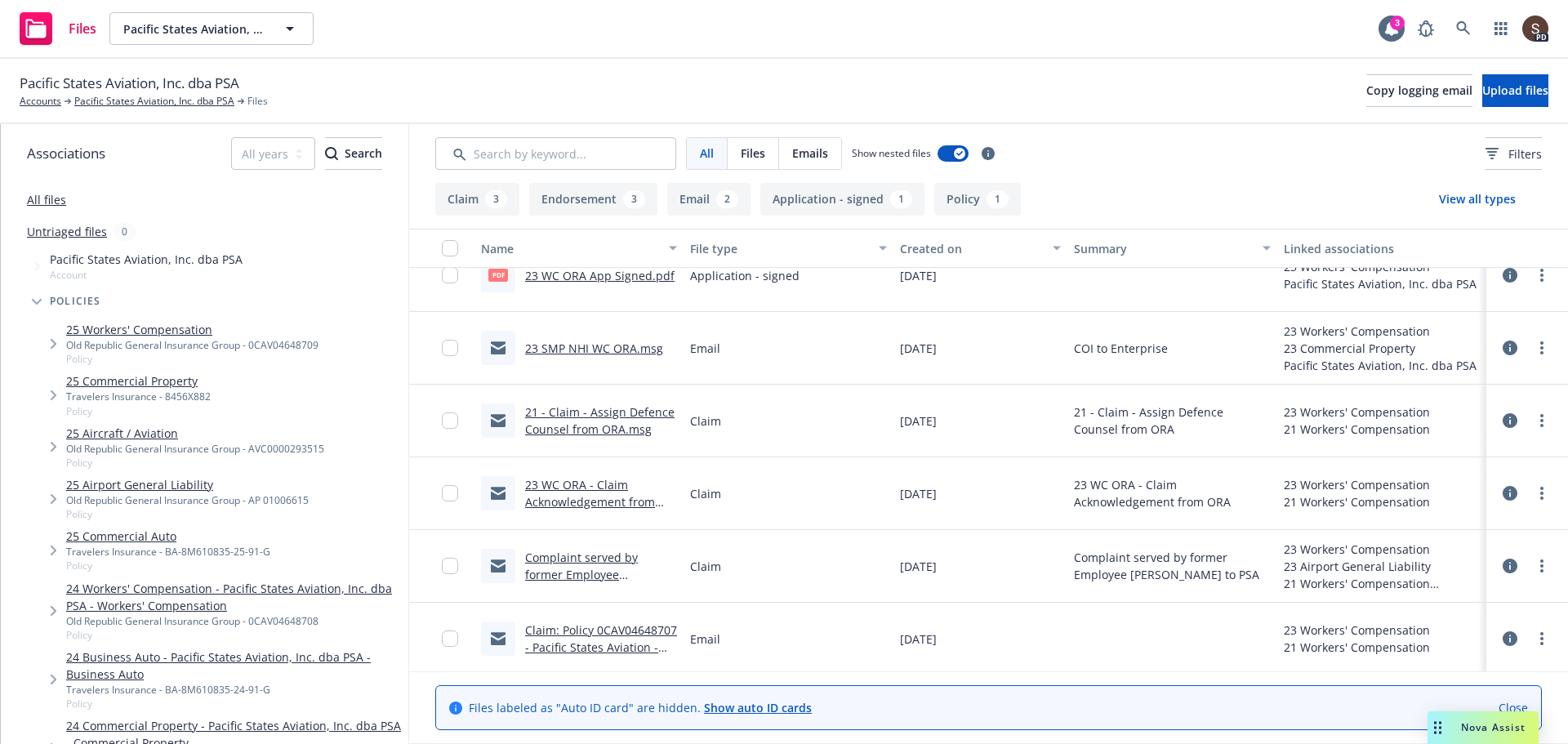
click at [55, 195] on link "All files" at bounding box center [46, 199] width 39 height 15
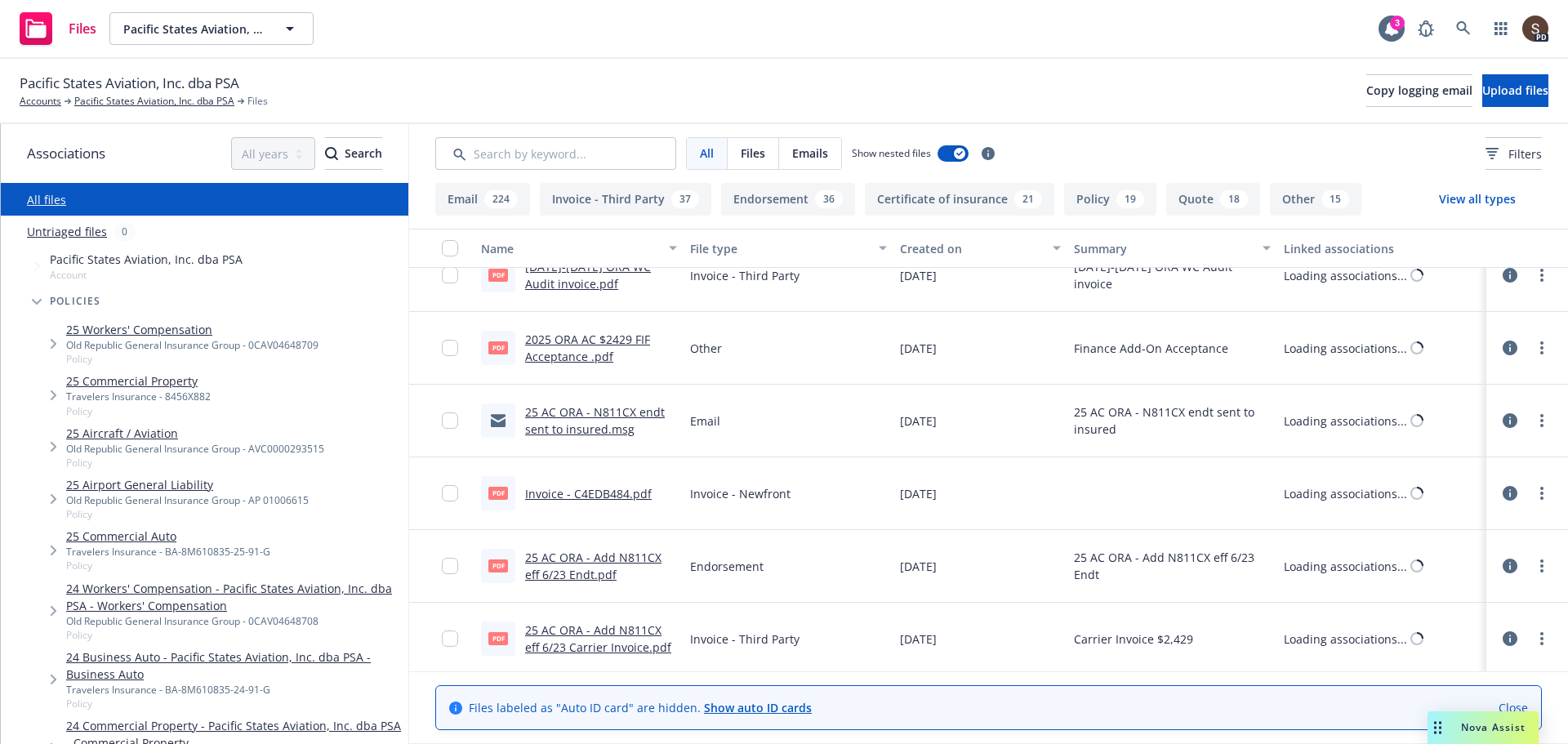
scroll to position [322, 0]
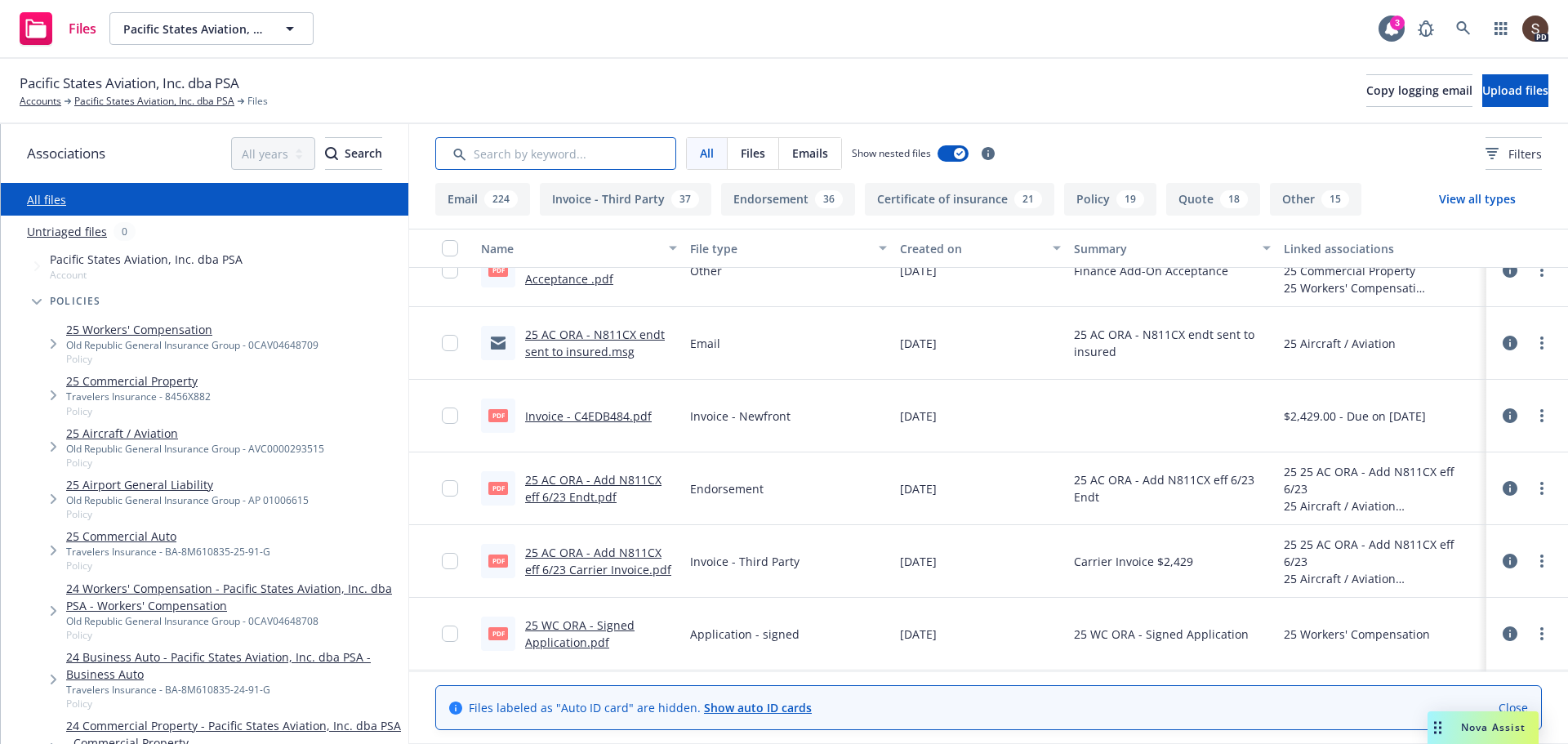
click at [479, 152] on input "Search by keyword..." at bounding box center [556, 154] width 241 height 33
type input "w"
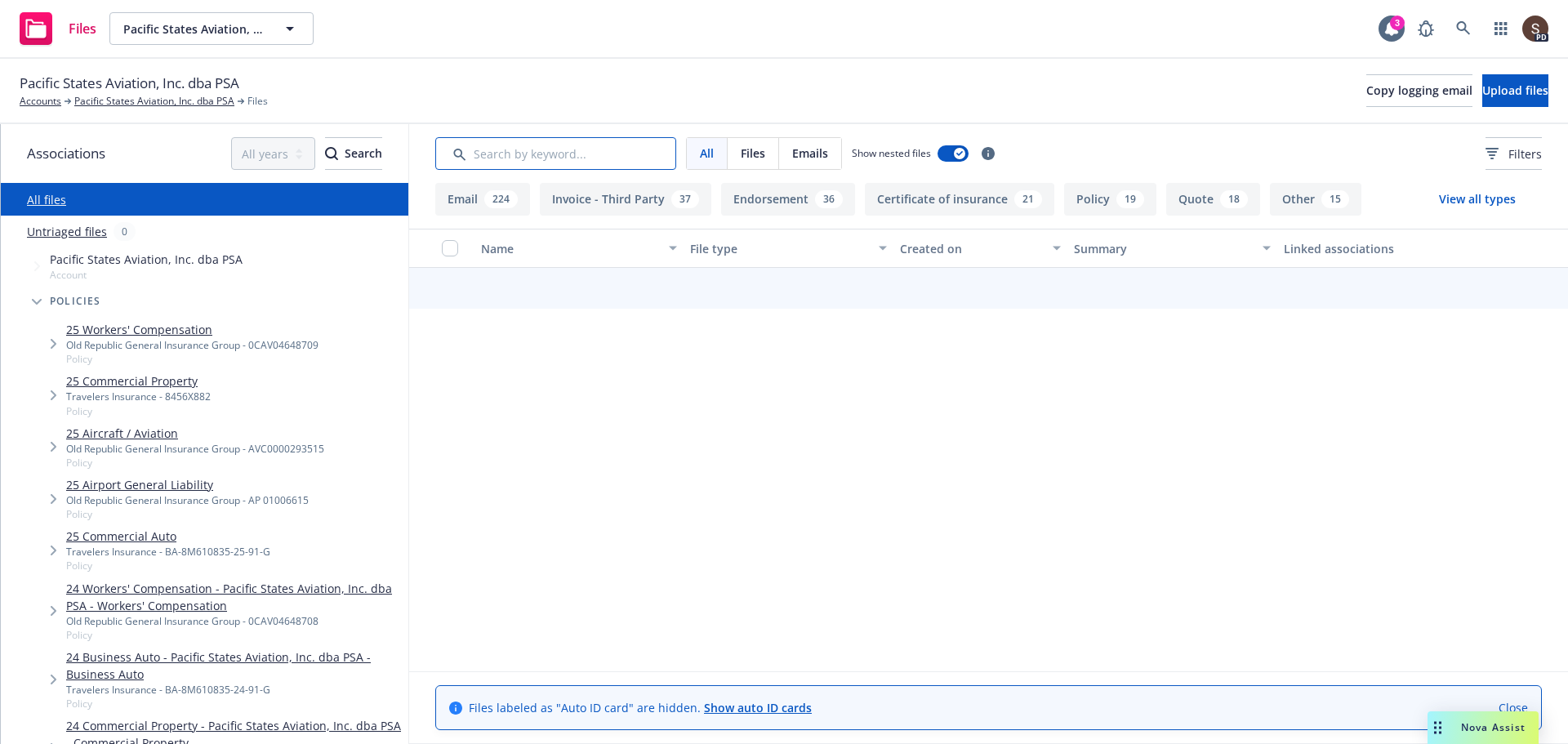
scroll to position [0, 0]
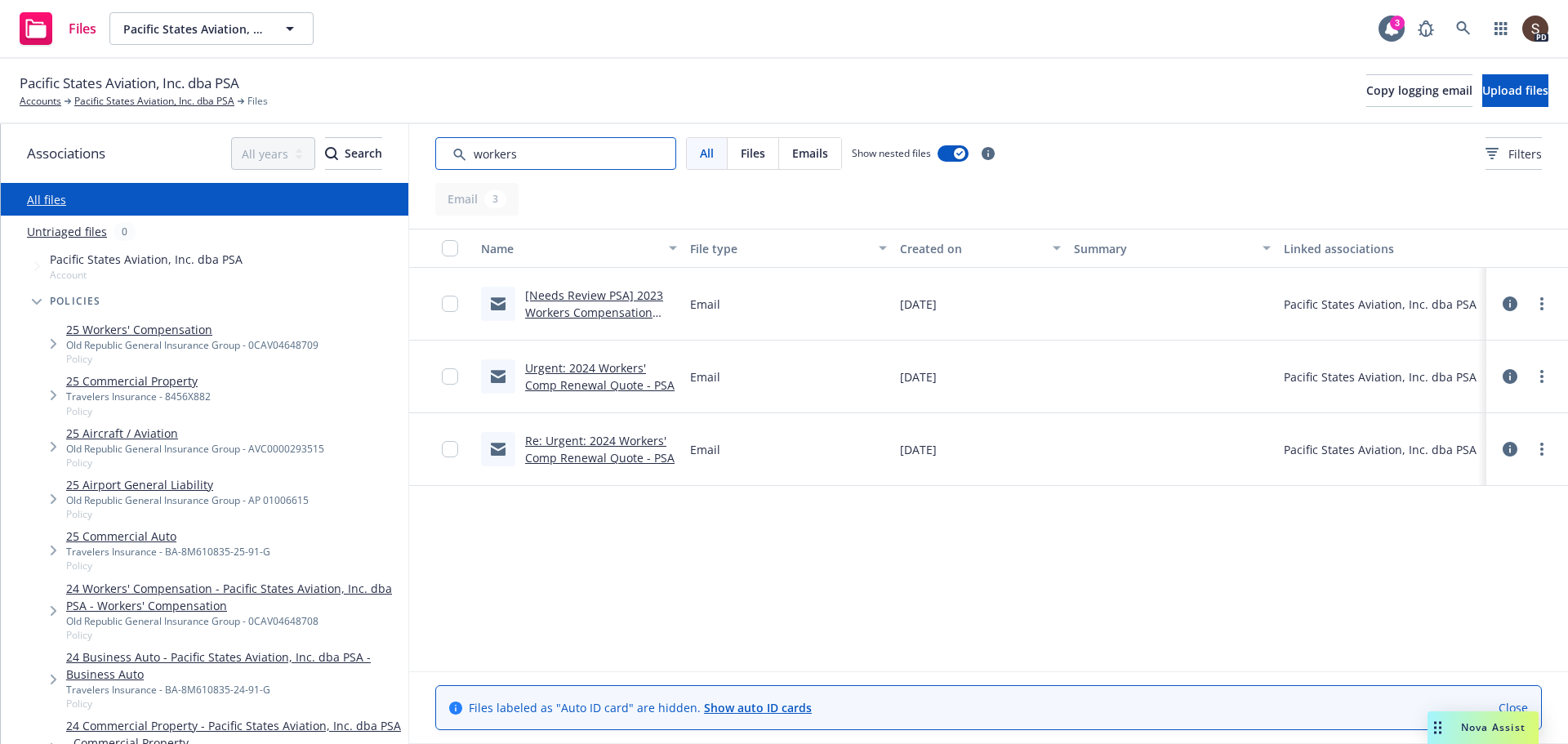
type input "workers"
click at [1514, 375] on icon at bounding box center [1510, 376] width 14 height 14
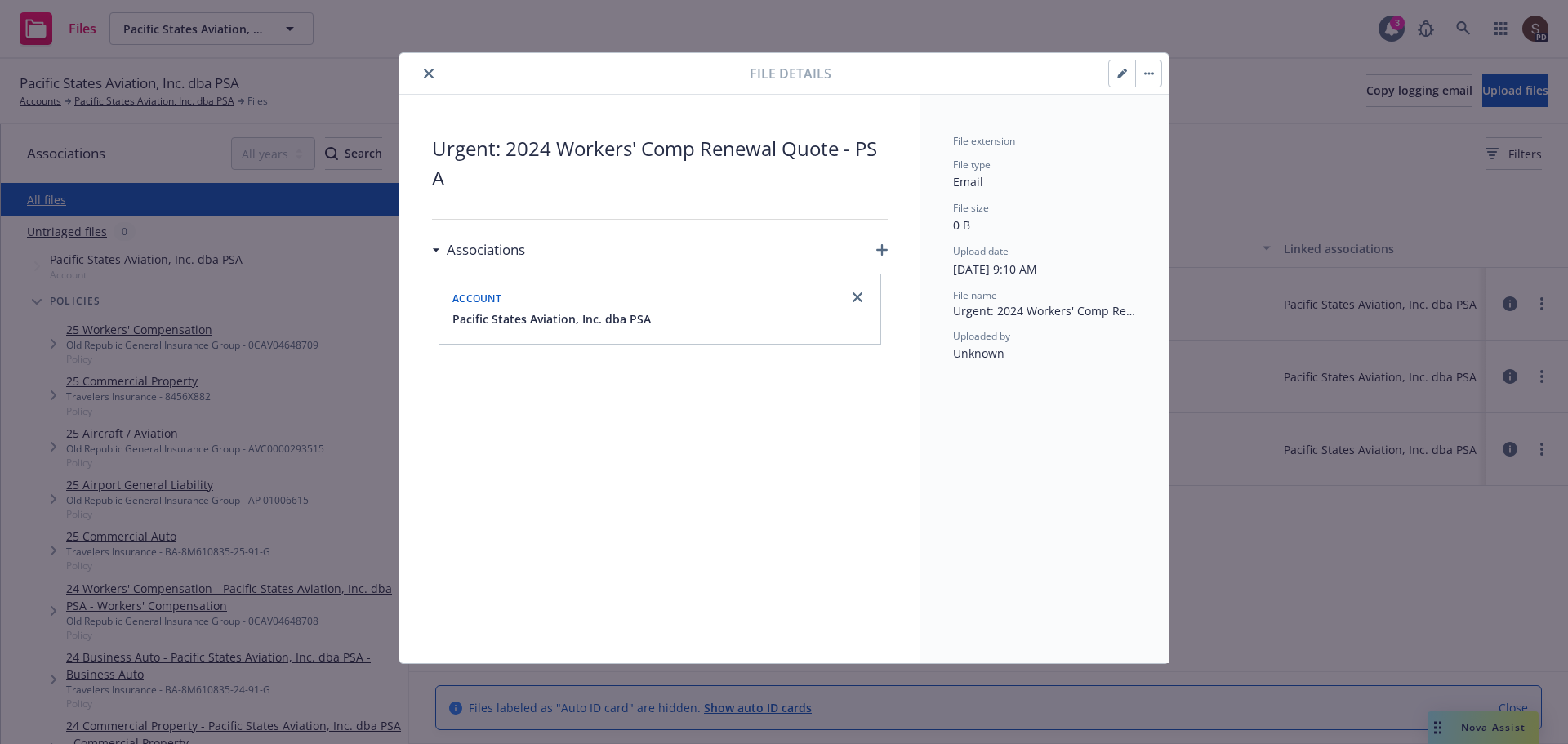
click at [423, 68] on button "close" at bounding box center [429, 73] width 20 height 20
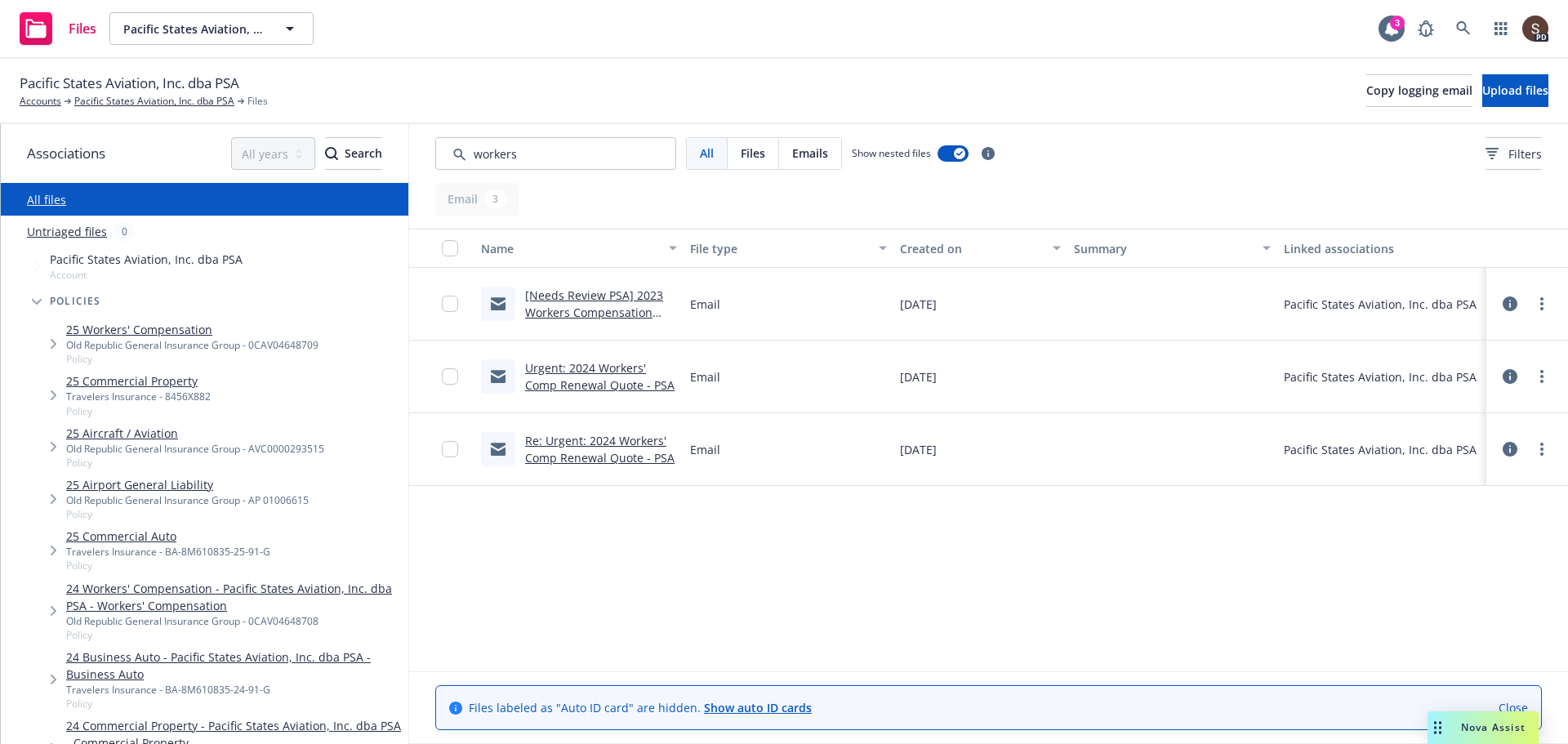
click at [596, 385] on link "Urgent: 2024 Workers' Comp Renewal Quote - PSA" at bounding box center [600, 376] width 149 height 33
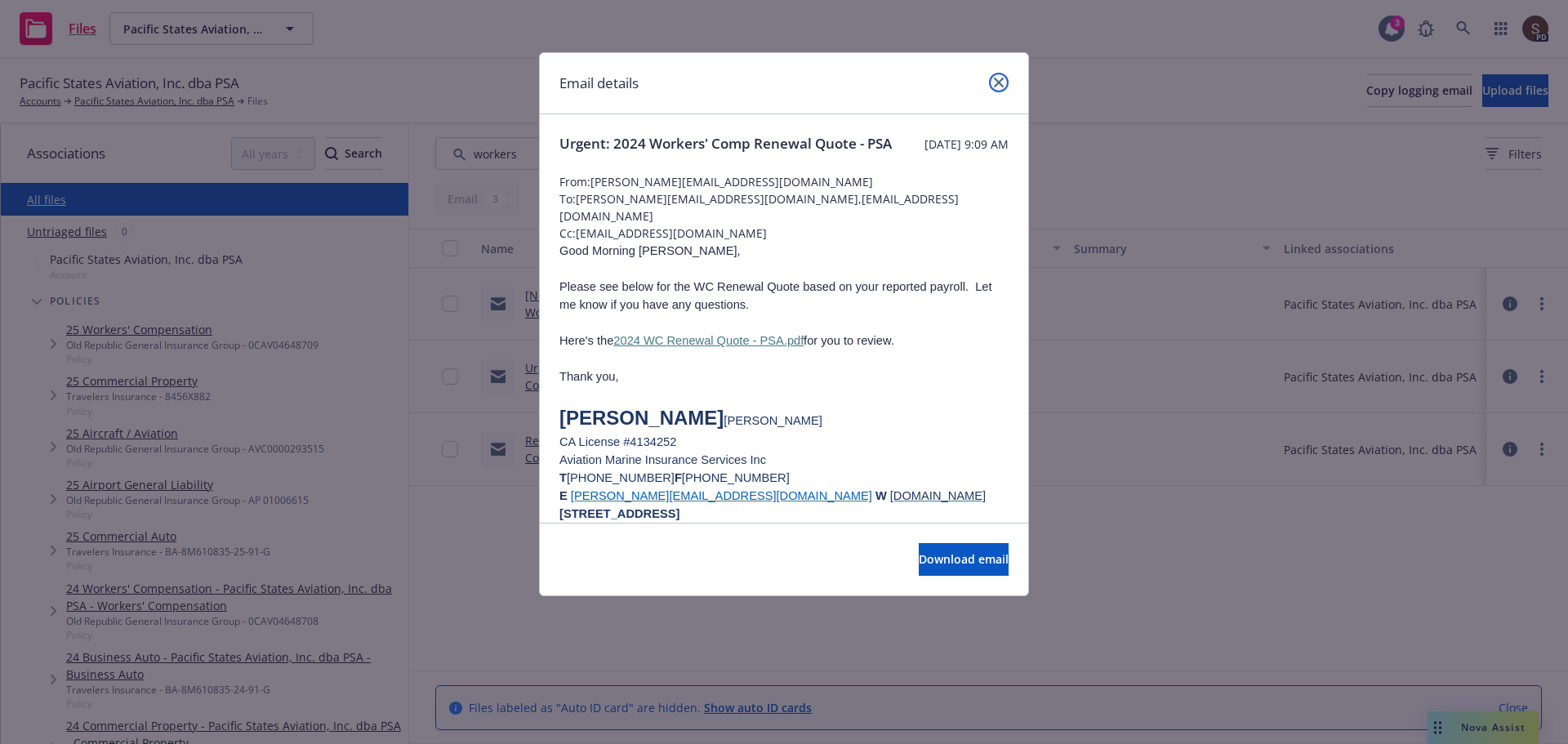
click at [1001, 79] on icon "close" at bounding box center [998, 82] width 10 height 10
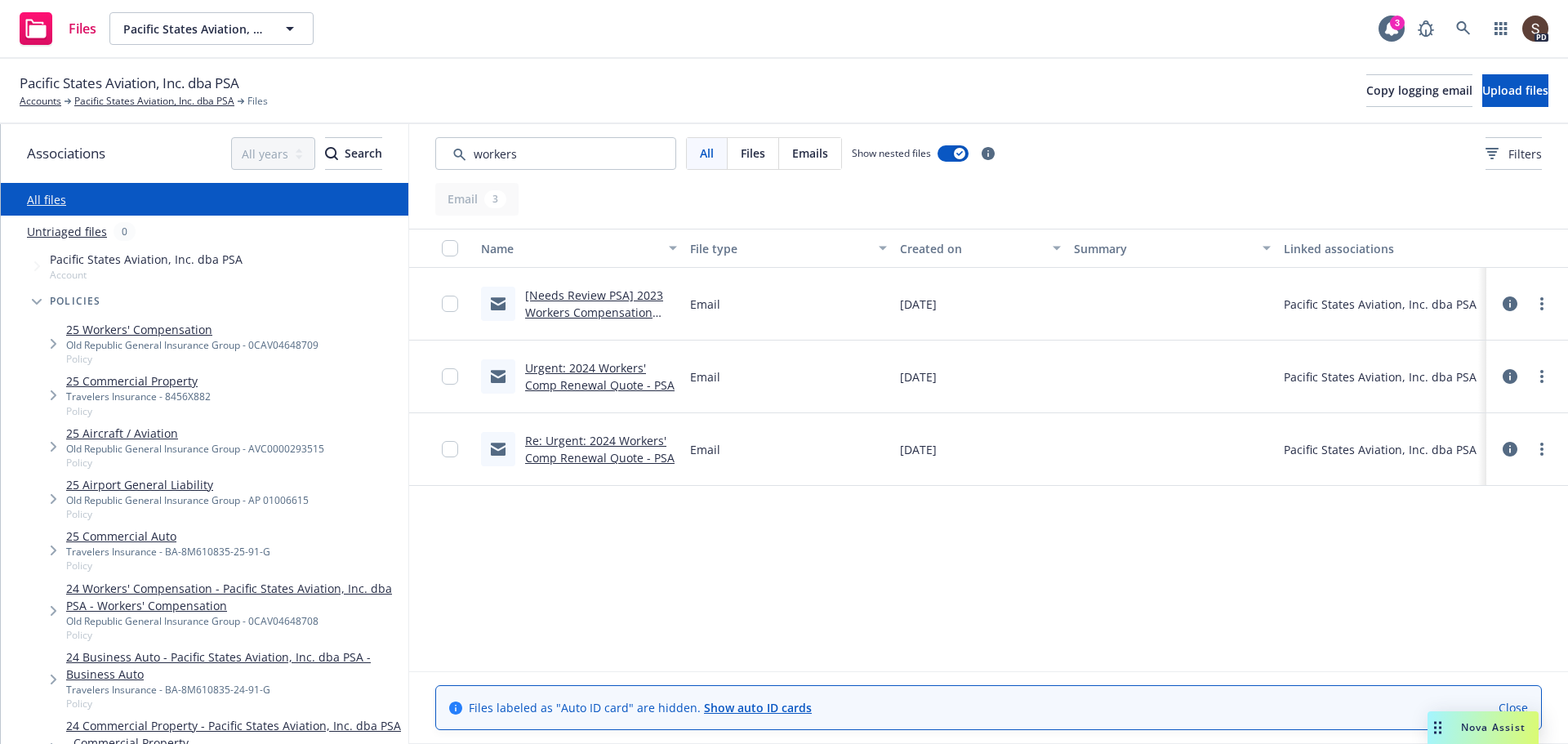
click at [583, 305] on link "[Needs Review PSA] 2023 Workers Compensation Audit" at bounding box center [594, 313] width 138 height 50
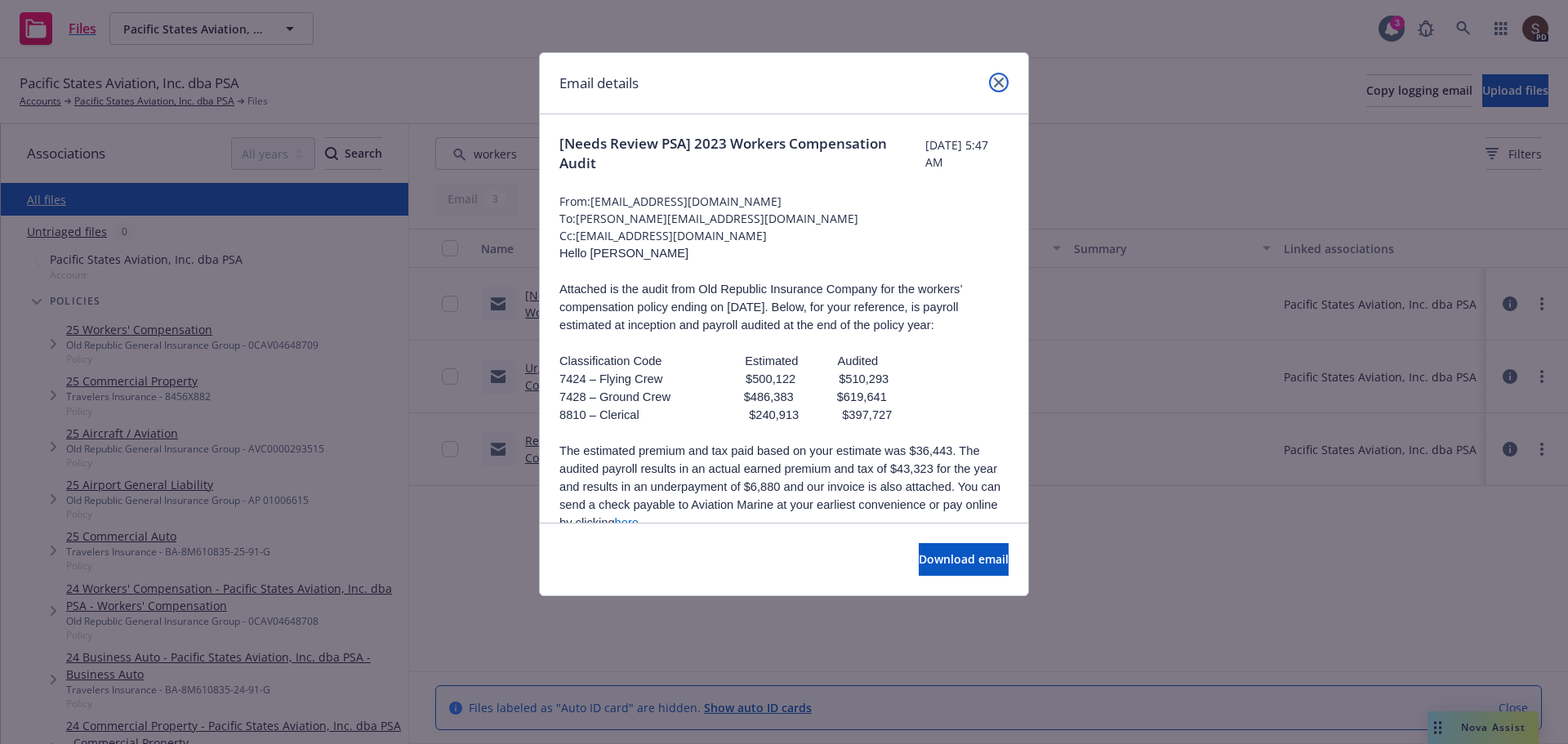
click at [995, 79] on icon "close" at bounding box center [998, 82] width 10 height 10
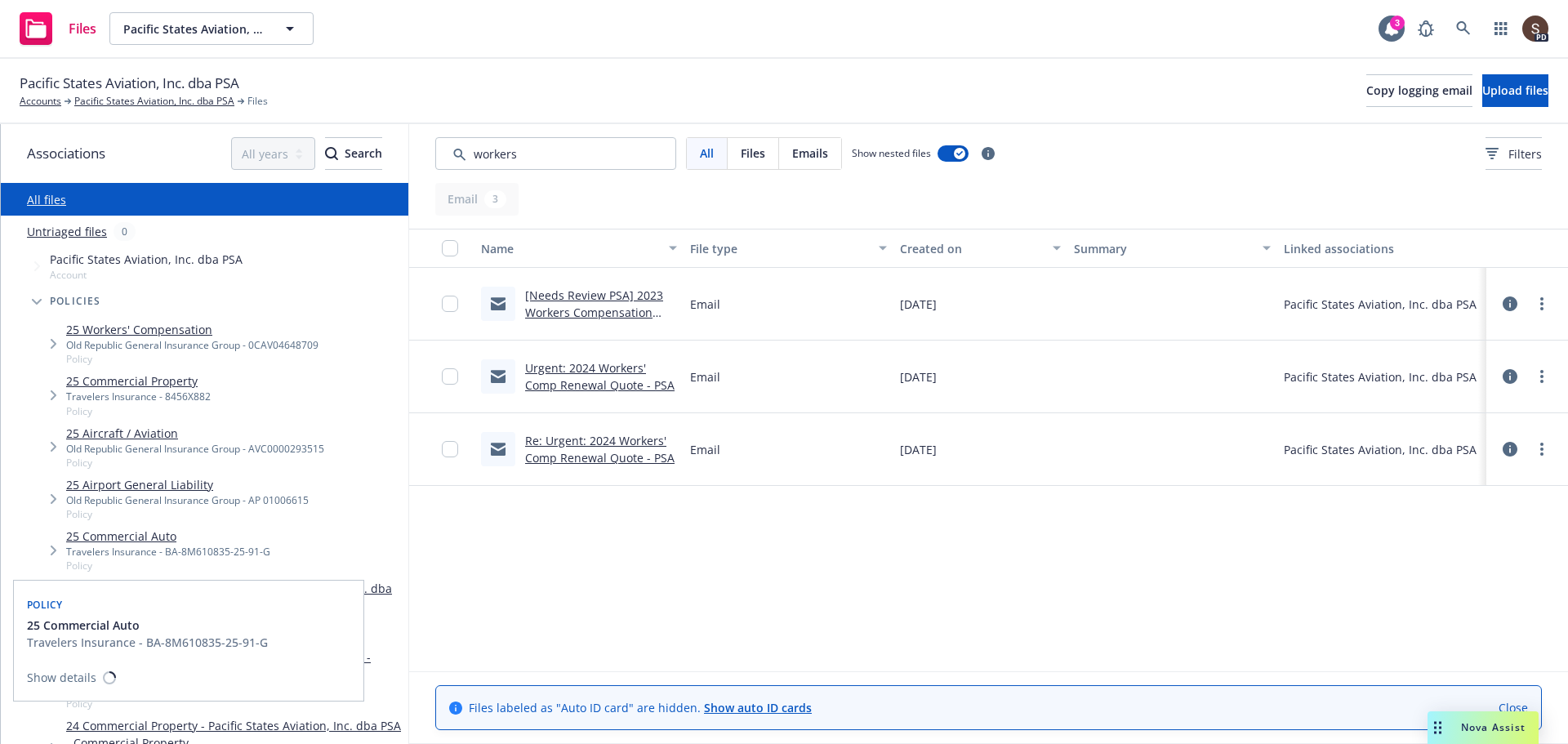
scroll to position [245, 0]
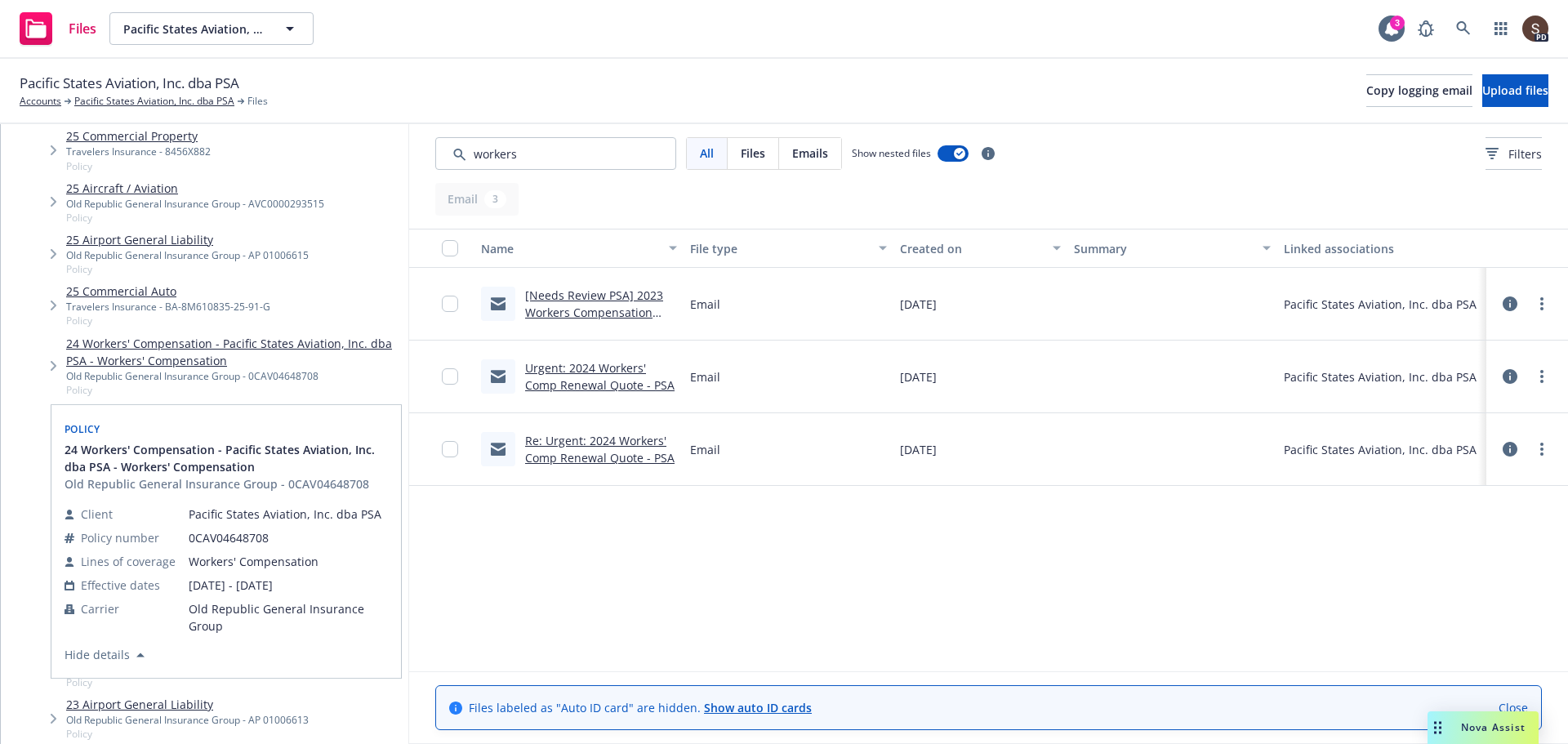
click at [178, 341] on link "24 Workers' Compensation - Pacific States Aviation, Inc. dba PSA - Workers' Com…" at bounding box center [234, 352] width 336 height 34
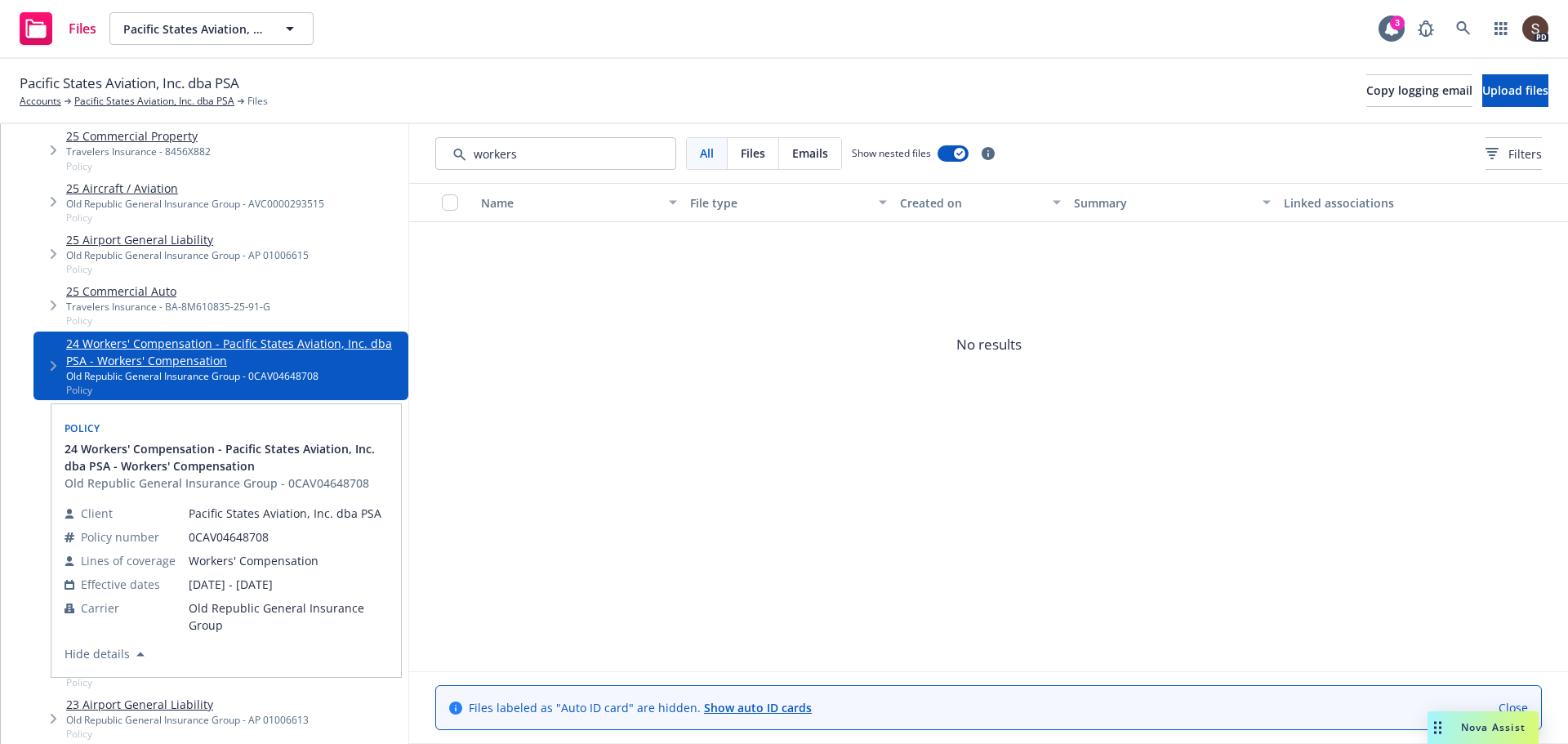
click at [179, 341] on link "24 Workers' Compensation - Pacific States Aviation, Inc. dba PSA - Workers' Com…" at bounding box center [234, 352] width 336 height 34
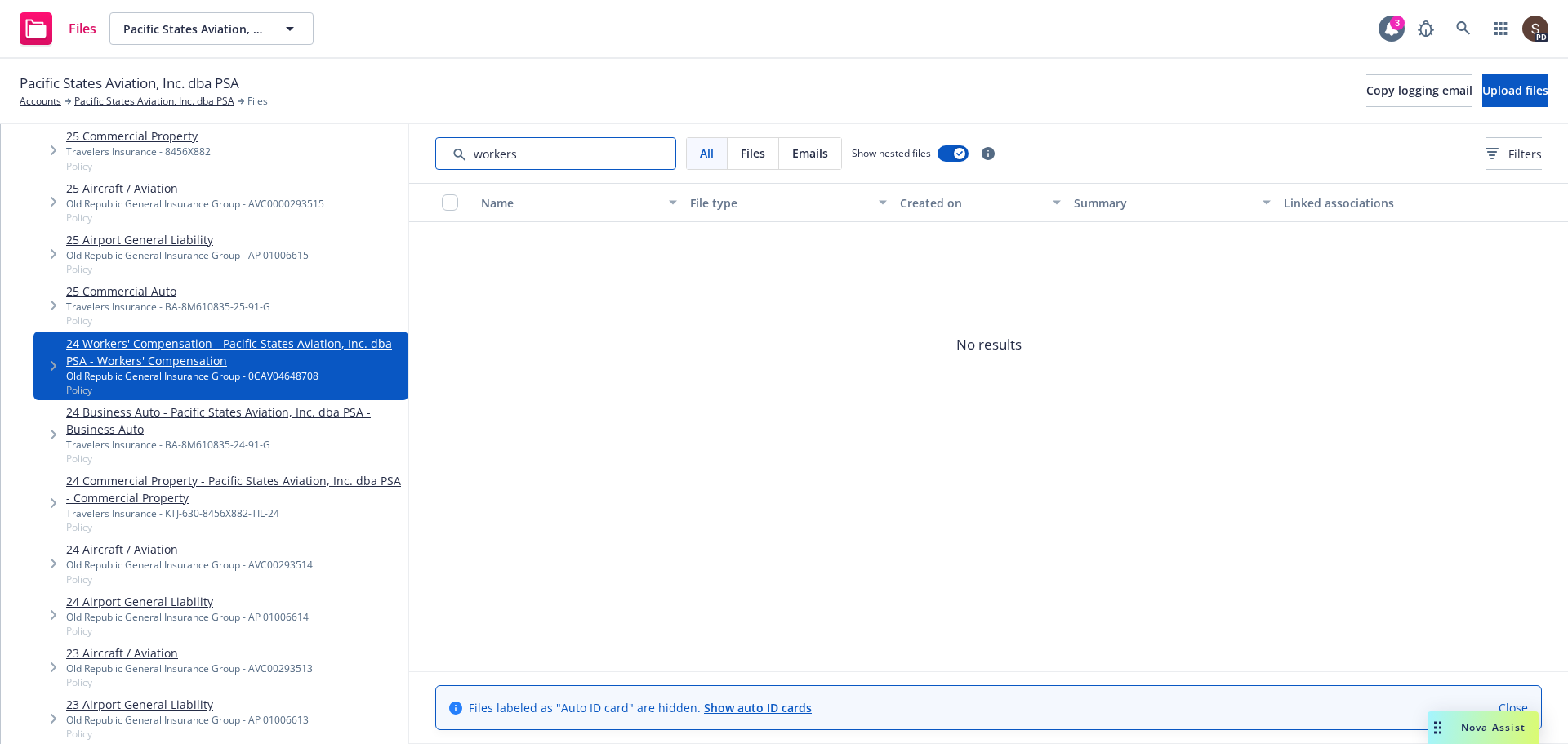
drag, startPoint x: 604, startPoint y: 152, endPoint x: 415, endPoint y: 135, distance: 189.8
click at [415, 135] on div "All Files Emails Show nested files Filters" at bounding box center [988, 154] width 1159 height 59
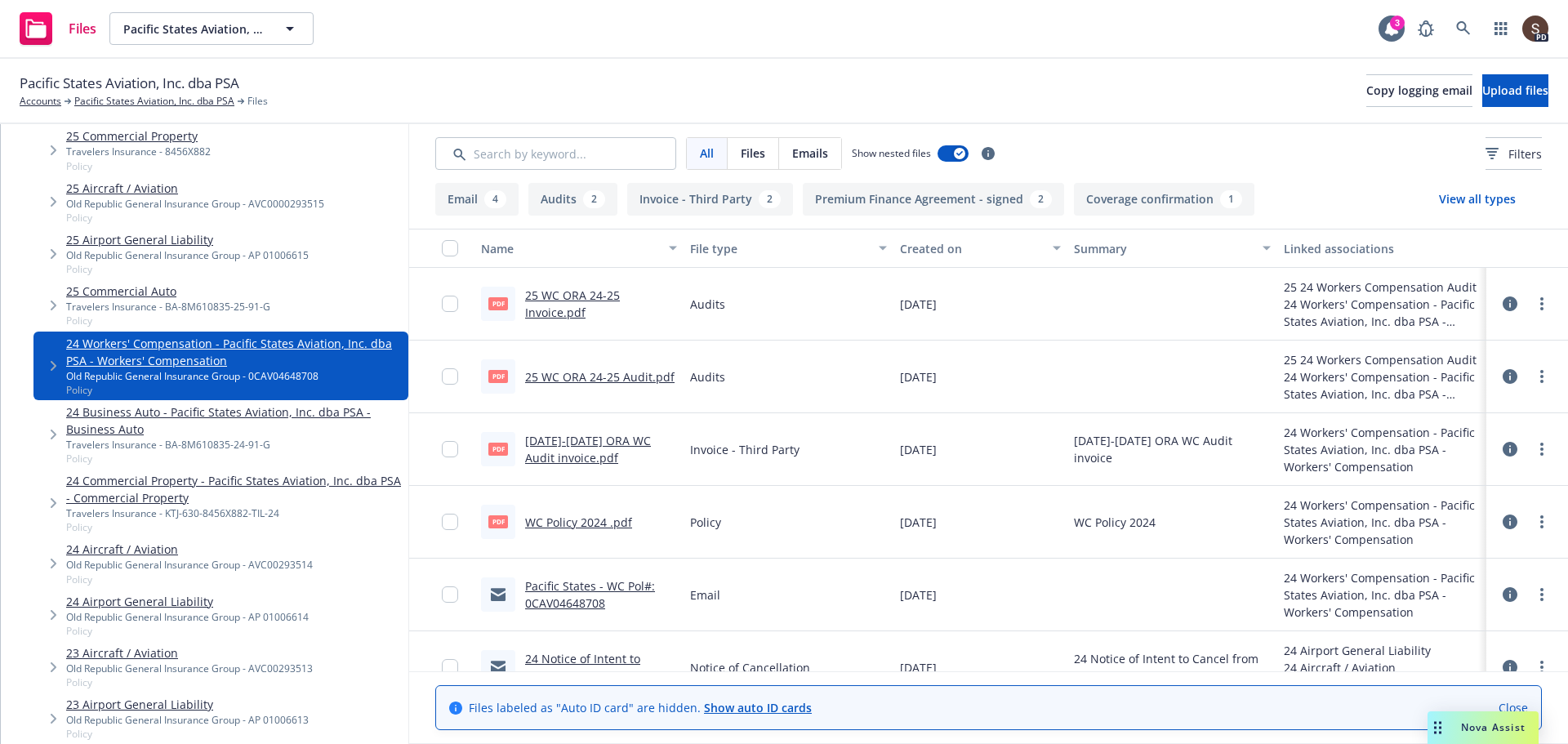
click at [1503, 517] on button at bounding box center [1510, 522] width 14 height 33
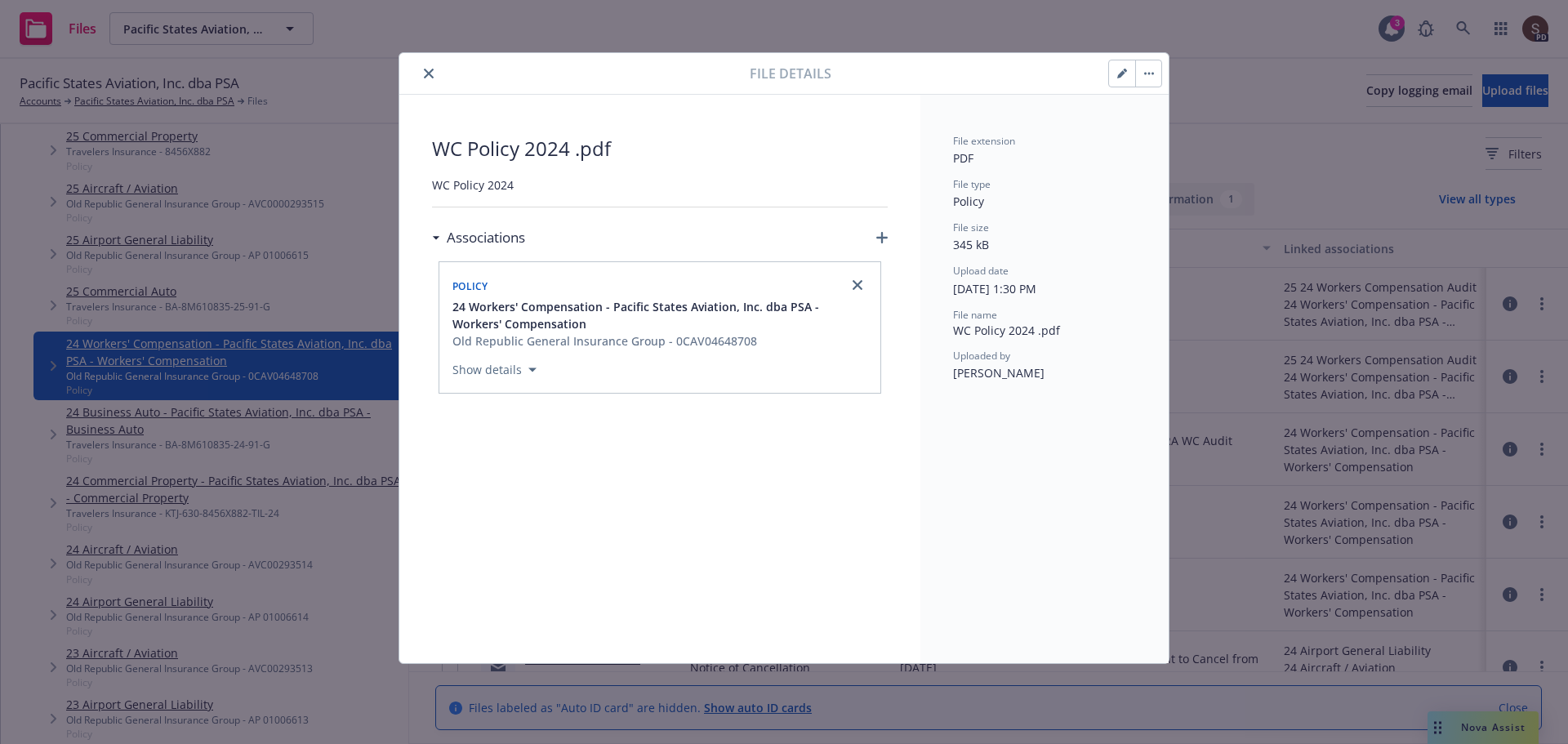
click at [434, 69] on button "close" at bounding box center [429, 73] width 20 height 20
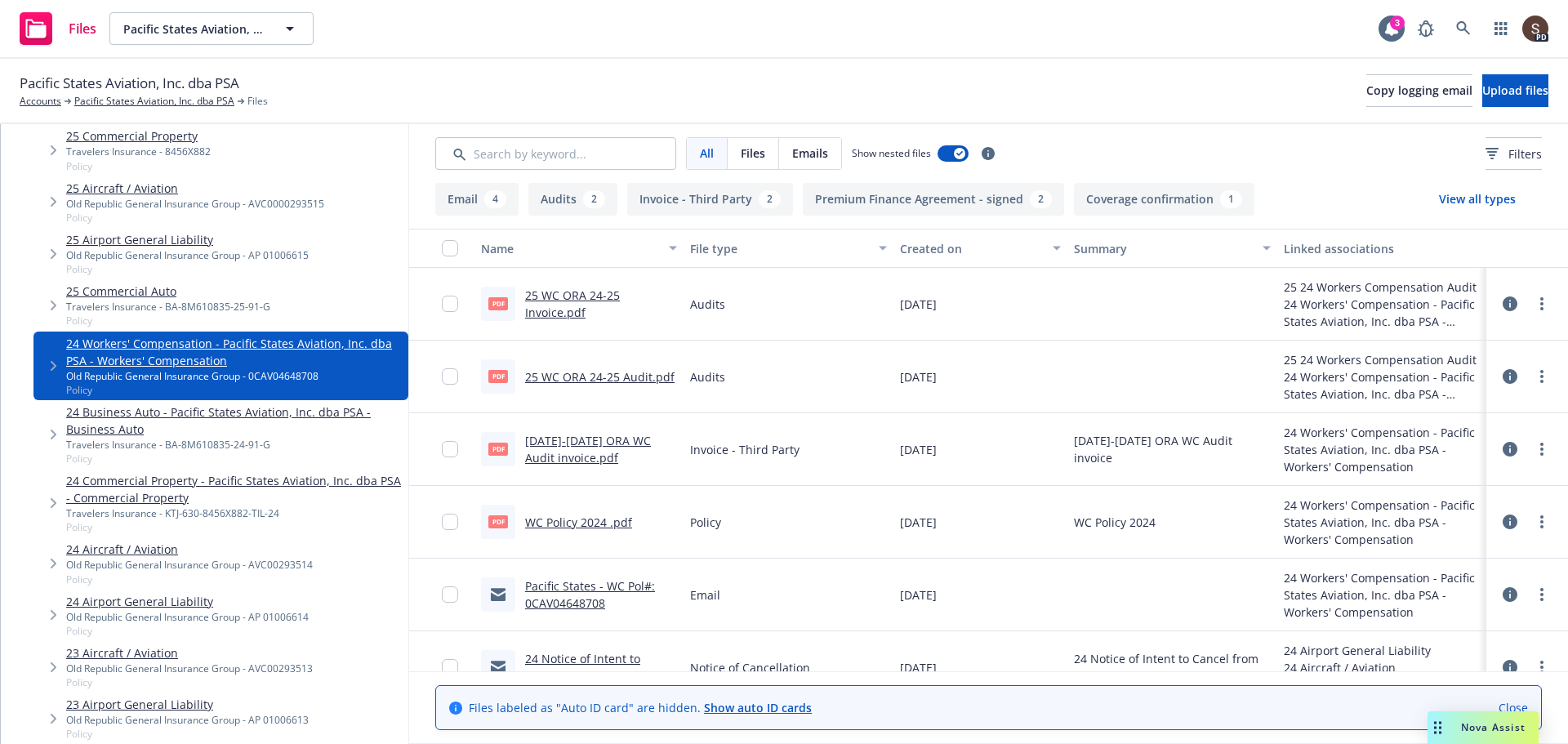
click at [573, 518] on link "WC Policy 2024 .pdf" at bounding box center [579, 522] width 107 height 15
click at [1540, 519] on icon "more" at bounding box center [1542, 522] width 4 height 13
click at [1435, 547] on link "Archive" at bounding box center [1457, 555] width 163 height 33
